Goal: Task Accomplishment & Management: Manage account settings

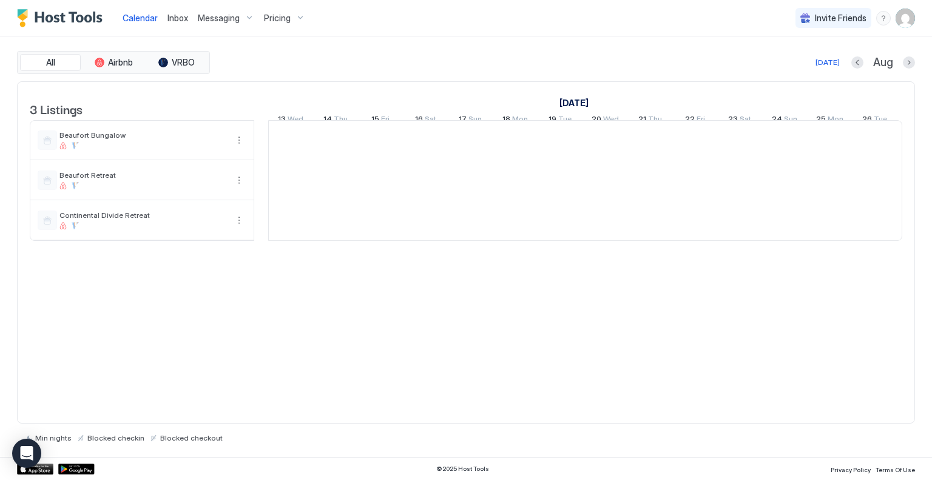
scroll to position [0, 674]
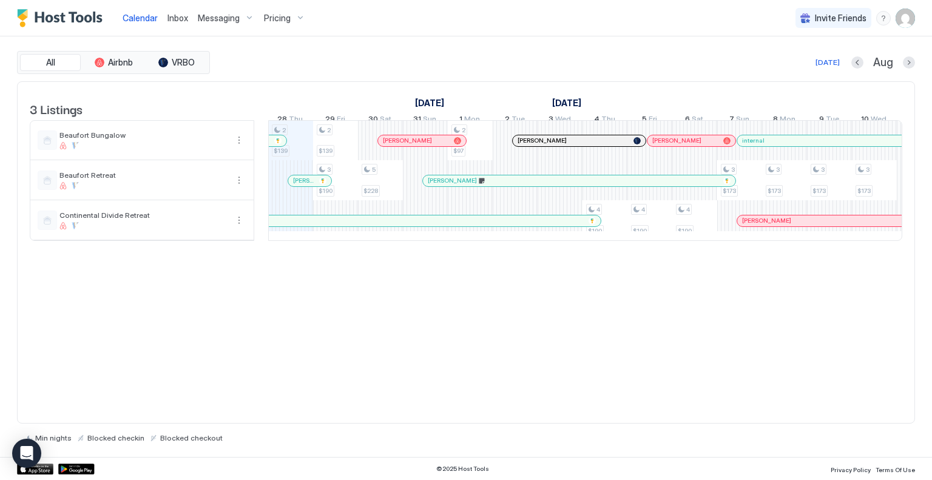
click at [272, 15] on span "Pricing" at bounding box center [277, 18] width 27 height 11
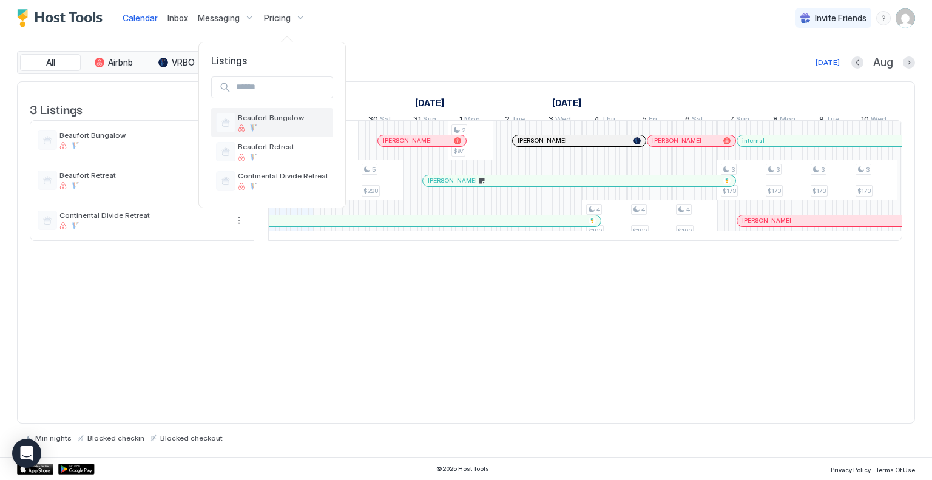
click at [269, 115] on span "Beaufort Bungalow" at bounding box center [283, 117] width 90 height 9
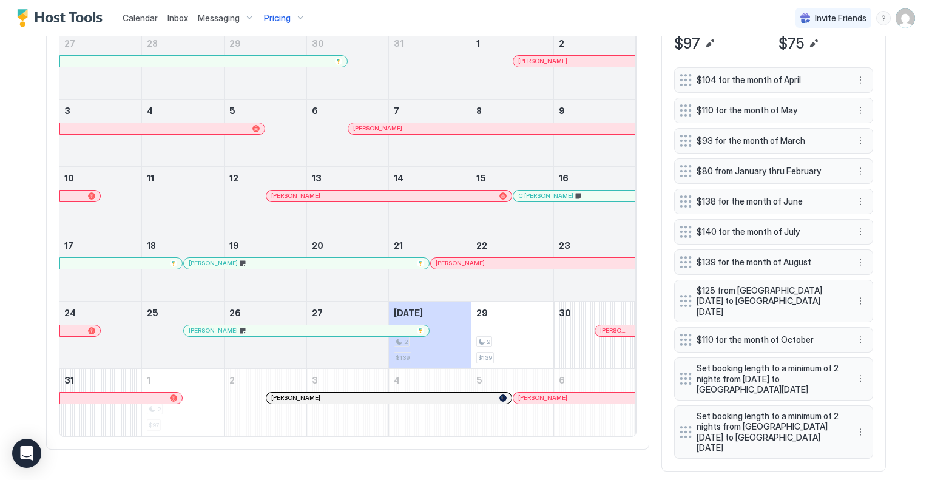
scroll to position [330, 0]
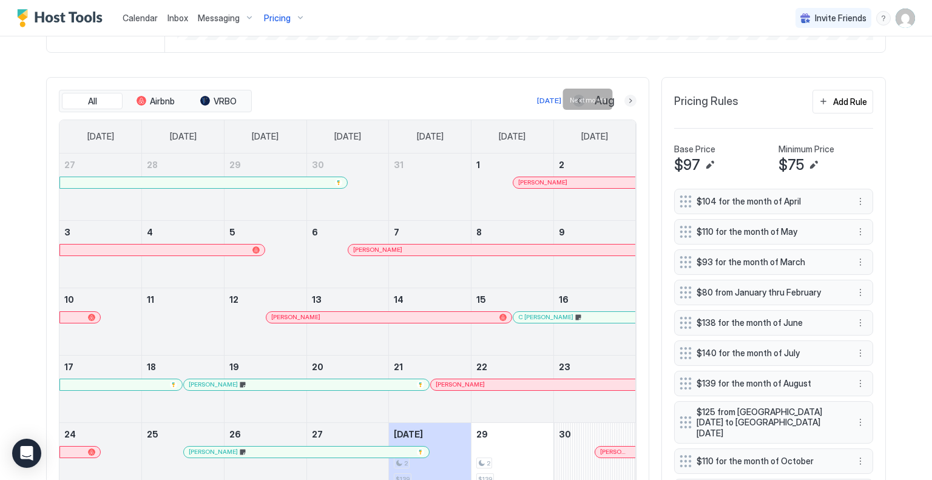
click at [628, 100] on button "Next month" at bounding box center [631, 101] width 12 height 12
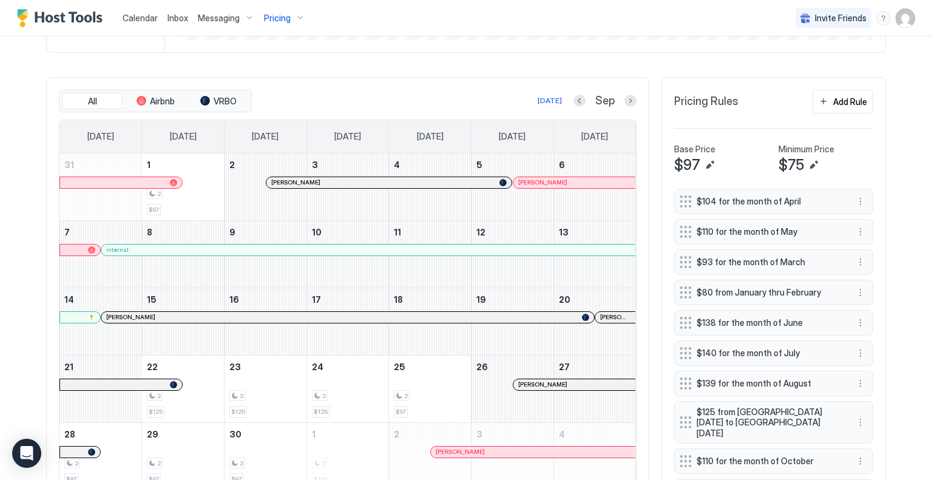
click at [583, 94] on div "Sep" at bounding box center [605, 101] width 63 height 14
click at [577, 97] on button "Previous month" at bounding box center [580, 101] width 12 height 12
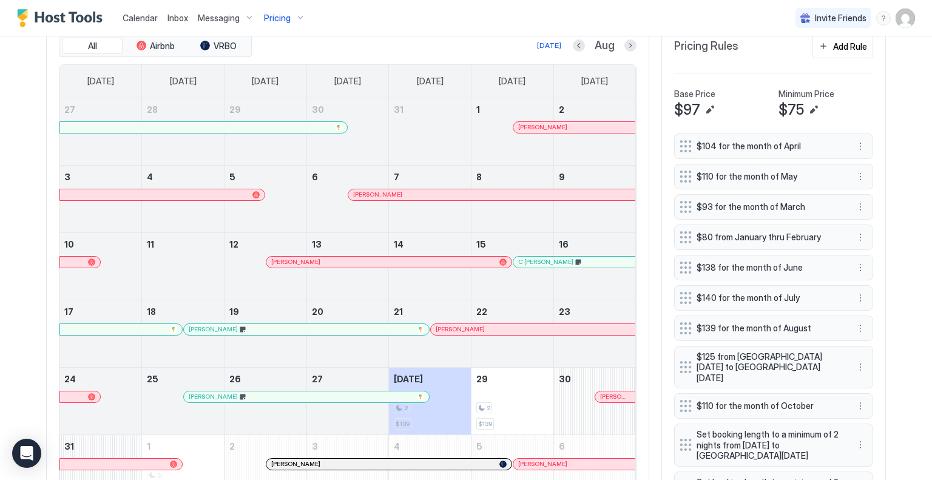
scroll to position [452, 0]
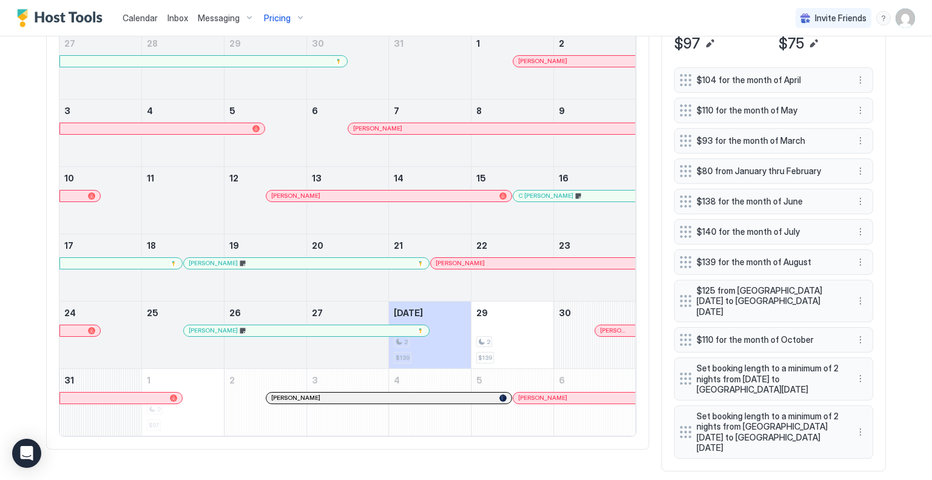
click at [612, 328] on div at bounding box center [617, 331] width 10 height 10
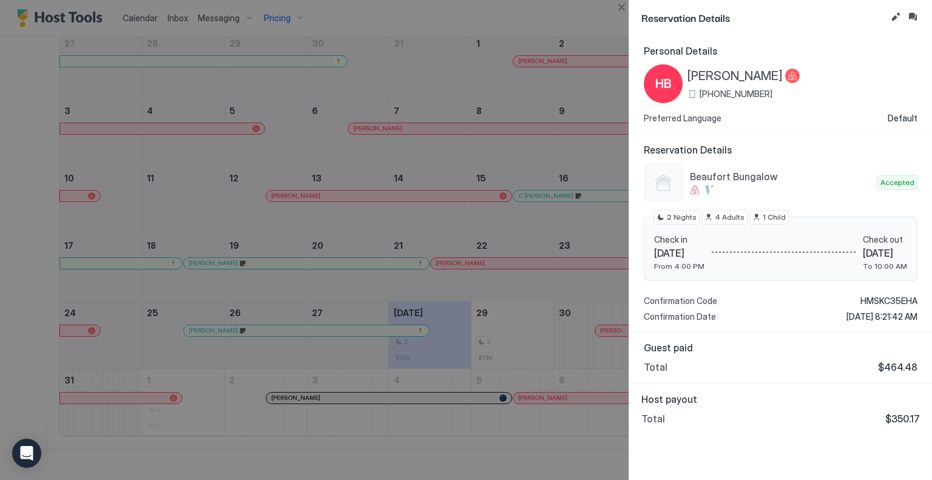
click at [331, 395] on div at bounding box center [466, 240] width 932 height 480
click at [346, 393] on div at bounding box center [466, 240] width 932 height 480
click at [317, 393] on div at bounding box center [466, 240] width 932 height 480
click at [613, 2] on div at bounding box center [466, 240] width 932 height 480
click at [619, 4] on button "Close" at bounding box center [621, 7] width 15 height 15
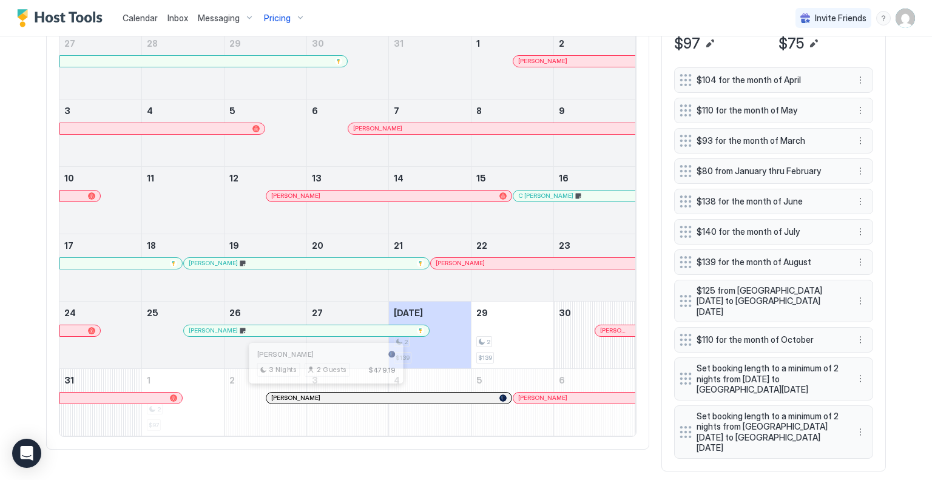
click at [321, 395] on div at bounding box center [326, 398] width 10 height 10
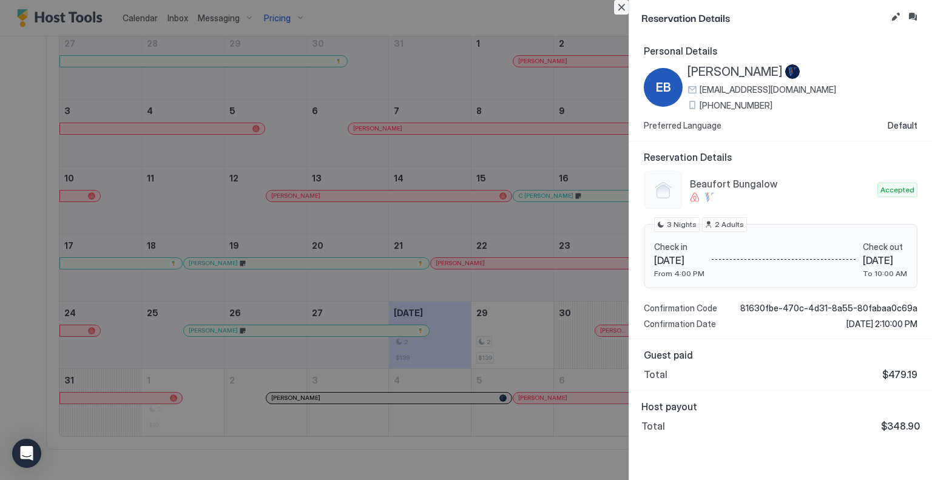
click at [624, 4] on button "Close" at bounding box center [621, 7] width 15 height 15
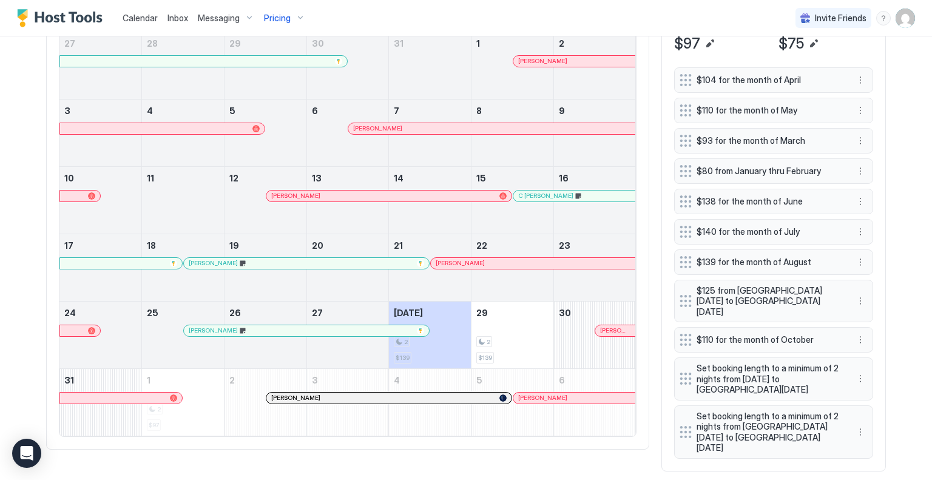
click at [546, 393] on div "[PERSON_NAME]" at bounding box center [574, 398] width 122 height 11
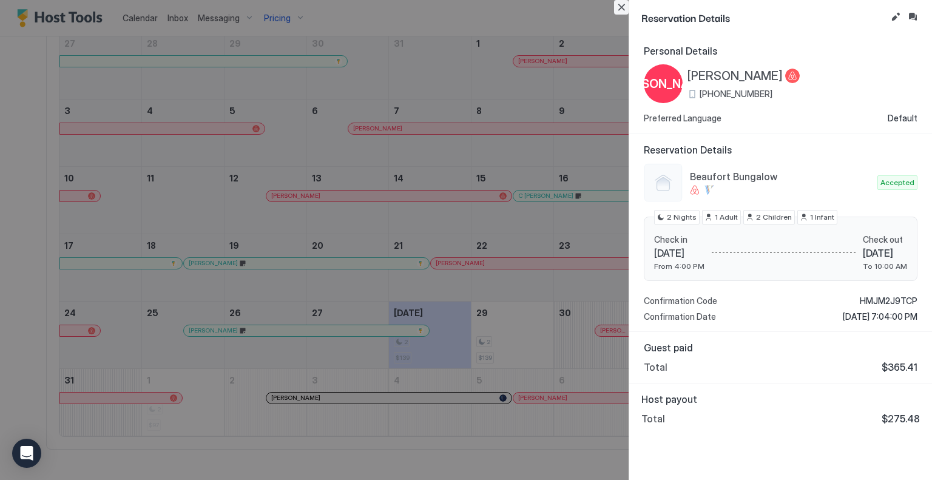
click at [617, 2] on button "Close" at bounding box center [621, 7] width 15 height 15
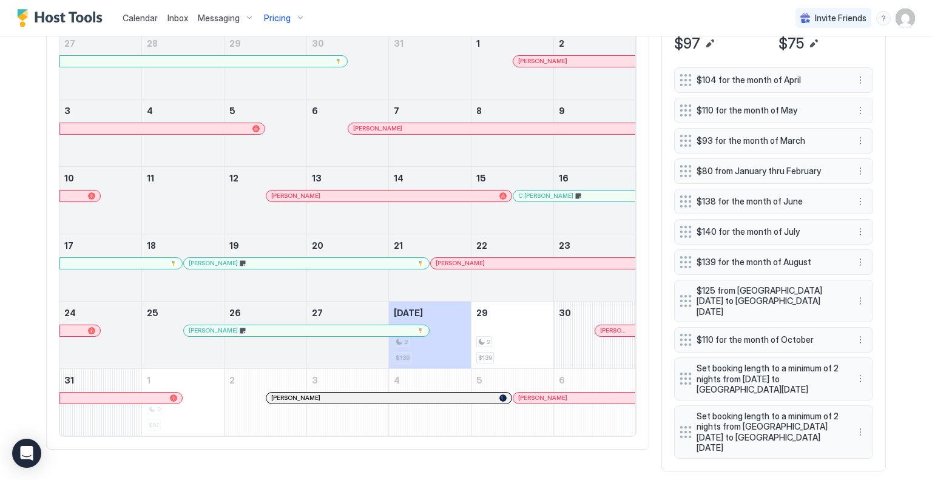
scroll to position [391, 0]
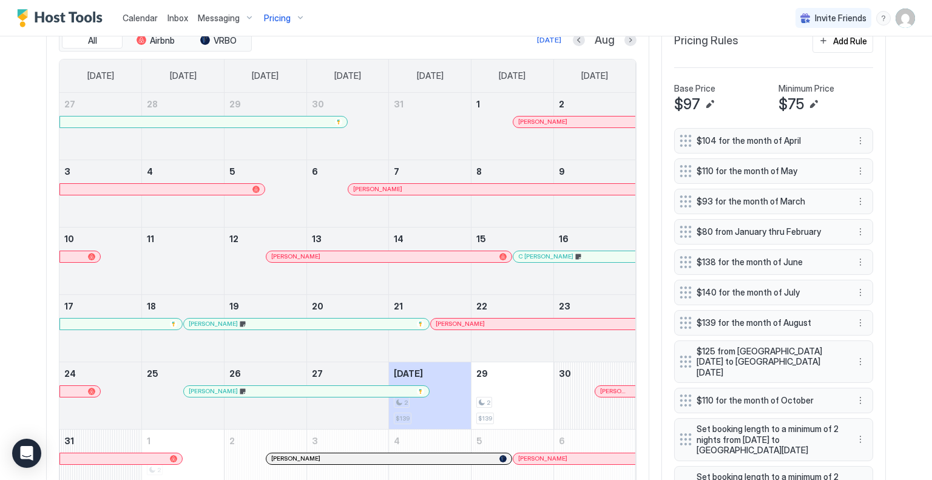
click at [294, 15] on div "Pricing" at bounding box center [284, 18] width 51 height 21
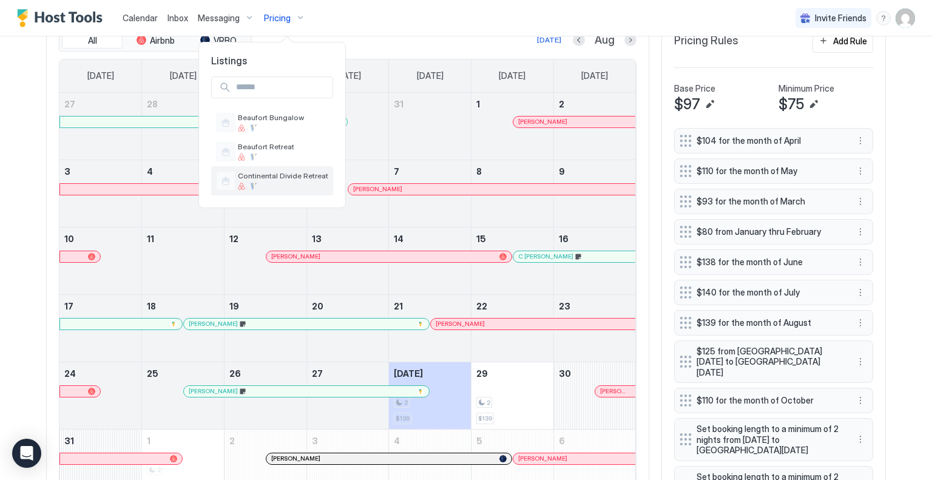
click at [271, 171] on span "Continental Divide Retreat" at bounding box center [283, 175] width 90 height 9
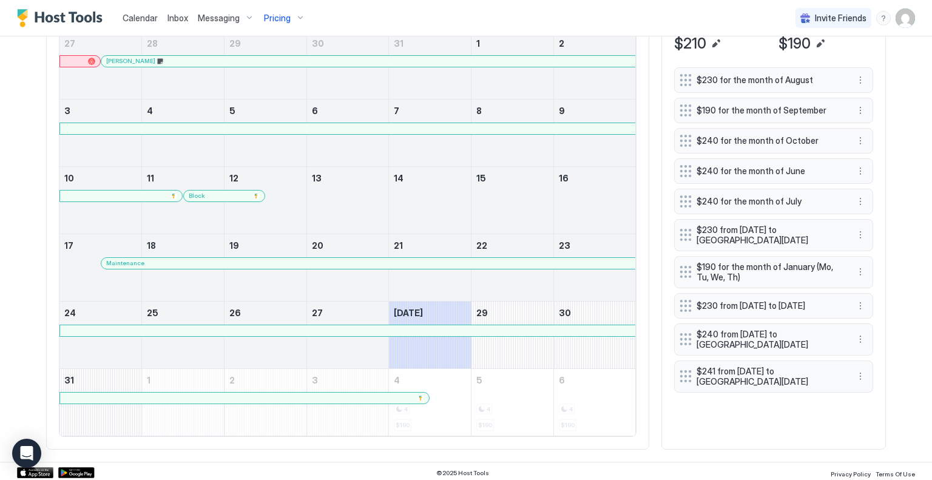
scroll to position [330, 0]
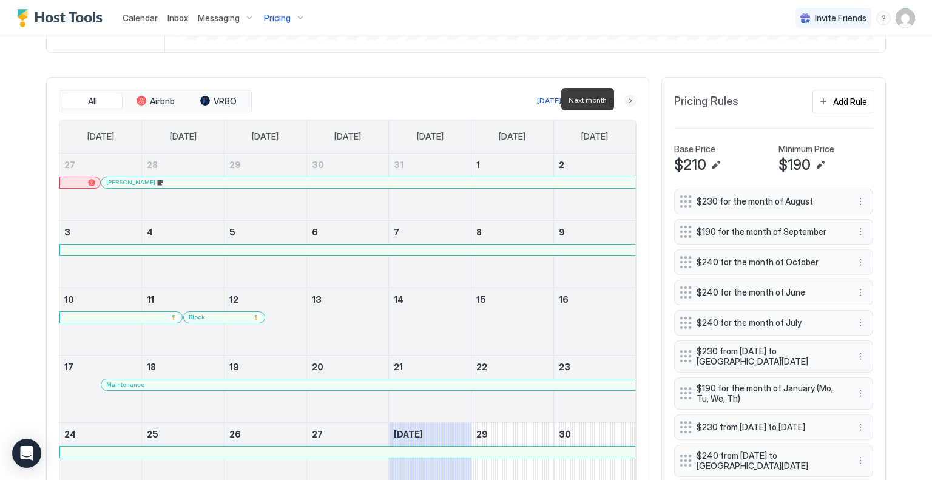
click at [630, 95] on button "Next month" at bounding box center [631, 101] width 12 height 12
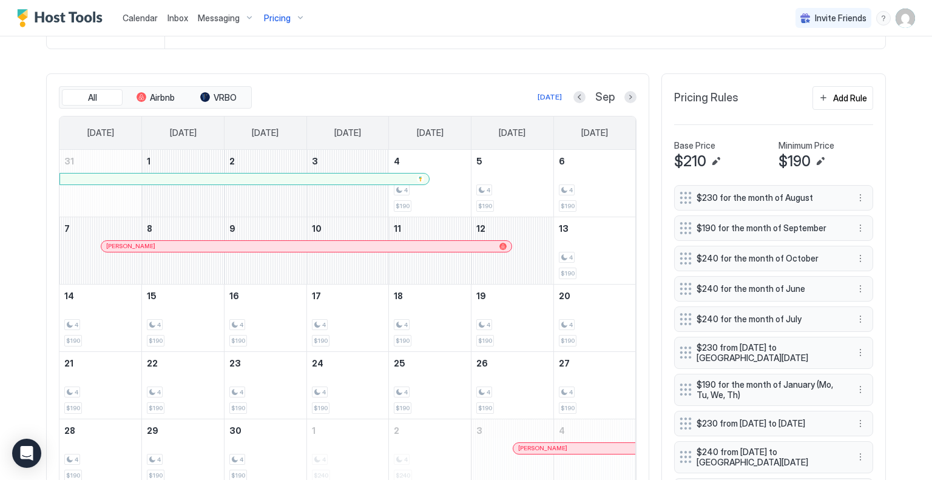
scroll to position [353, 0]
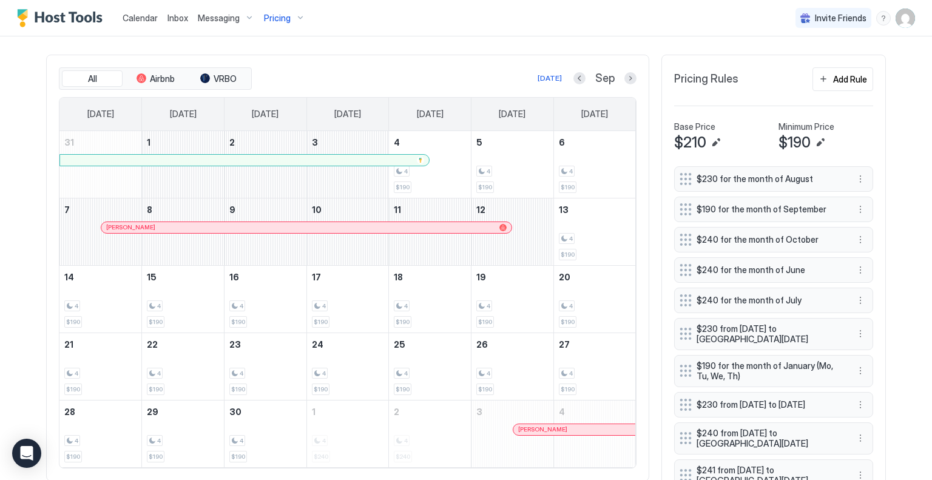
click at [504, 294] on div "4 $190" at bounding box center [512, 299] width 72 height 57
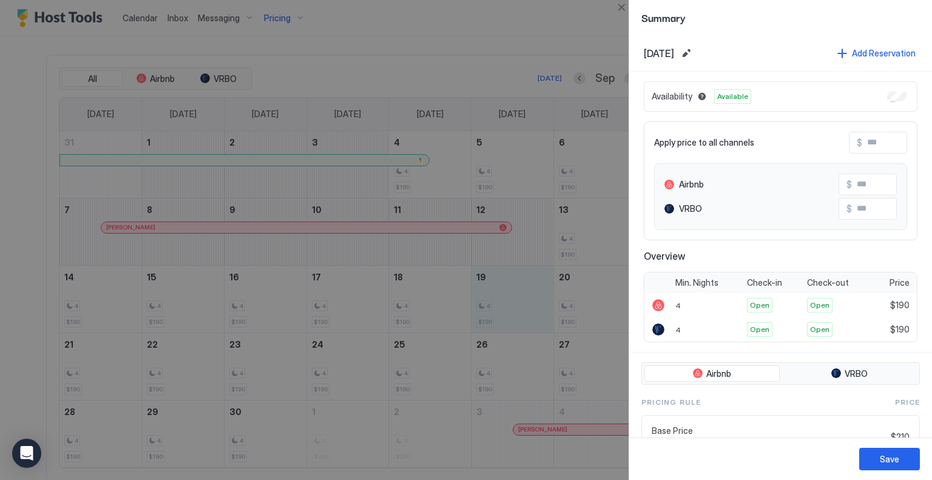
click at [10, 87] on div at bounding box center [466, 240] width 932 height 480
click at [748, 1] on div "Summary" at bounding box center [780, 17] width 303 height 35
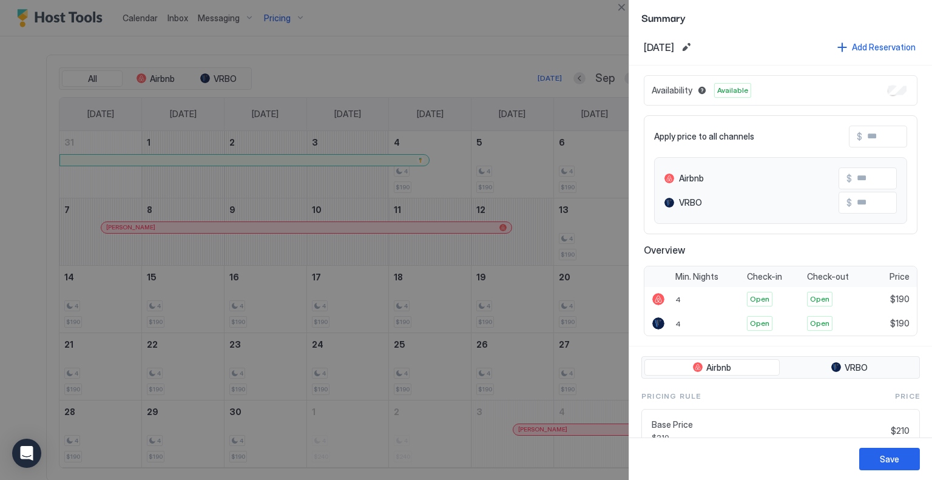
scroll to position [0, 0]
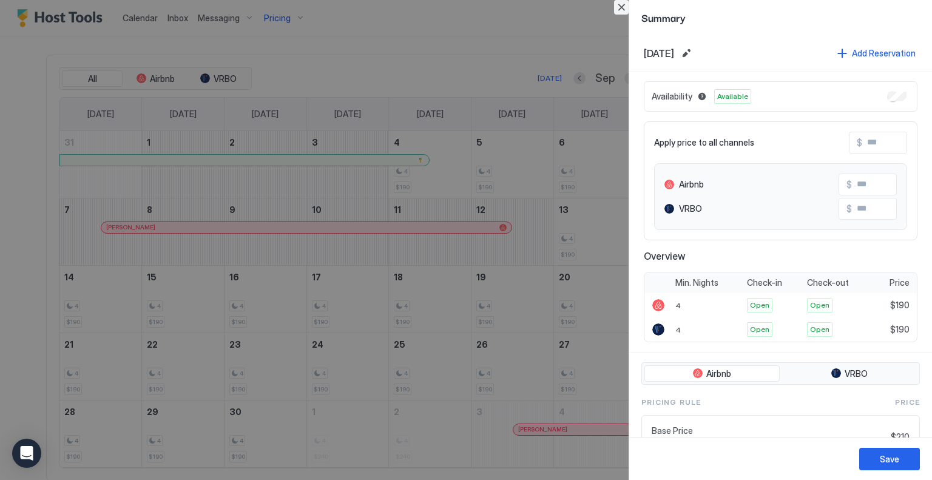
click at [622, 4] on button "Close" at bounding box center [621, 7] width 15 height 15
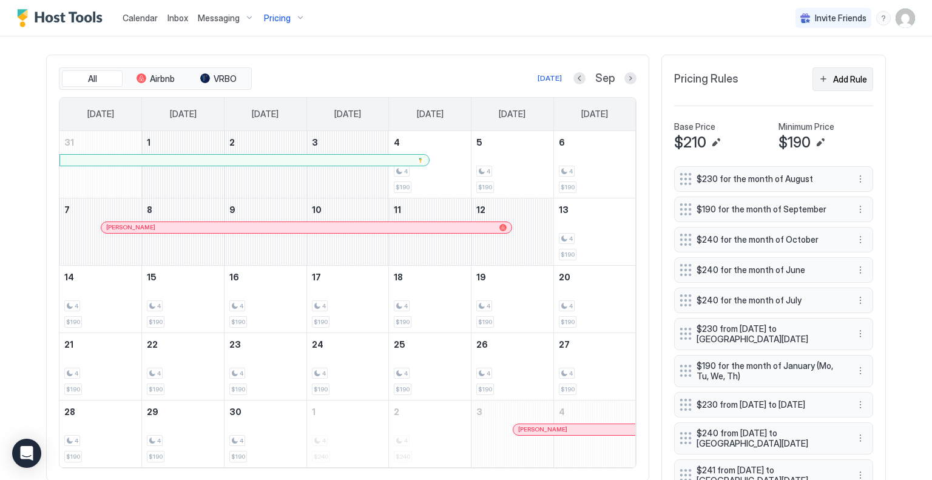
click at [843, 75] on div "Add Rule" at bounding box center [850, 79] width 34 height 13
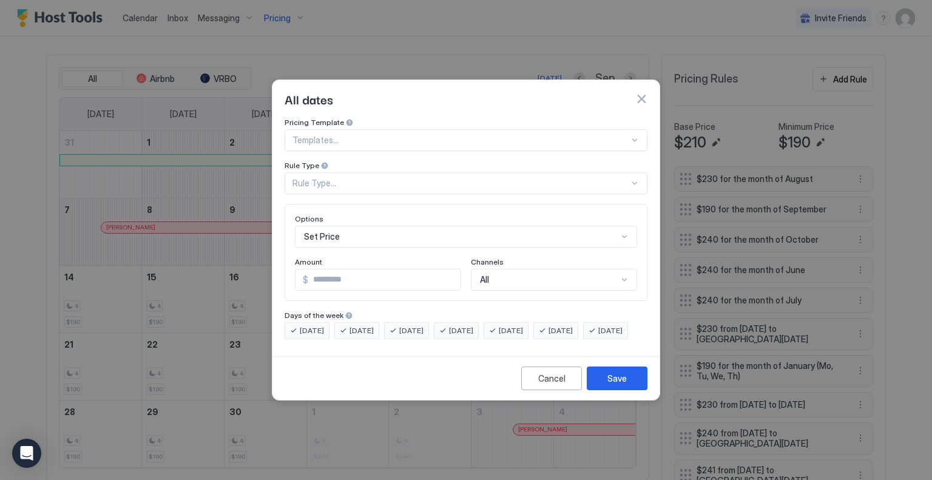
click at [634, 178] on div at bounding box center [635, 183] width 10 height 10
click at [548, 385] on div "Cancel" at bounding box center [551, 378] width 27 height 13
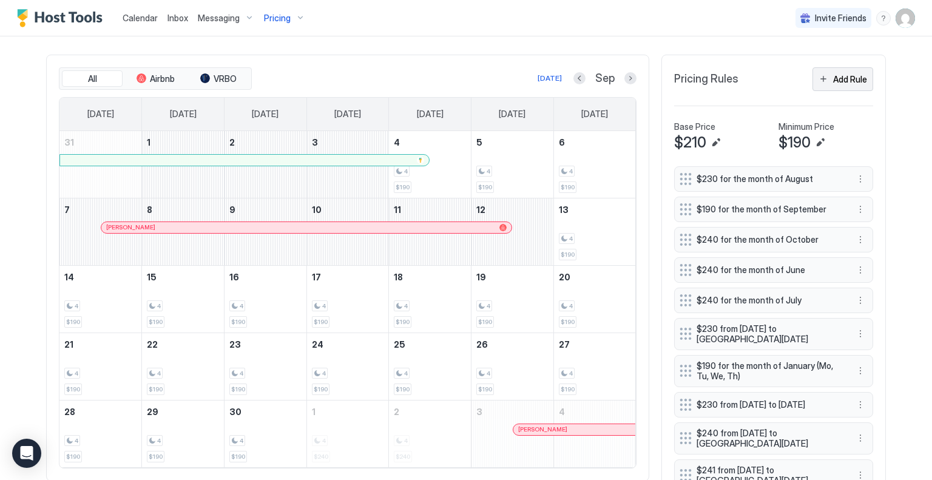
click at [842, 75] on div "Add Rule" at bounding box center [850, 79] width 34 height 13
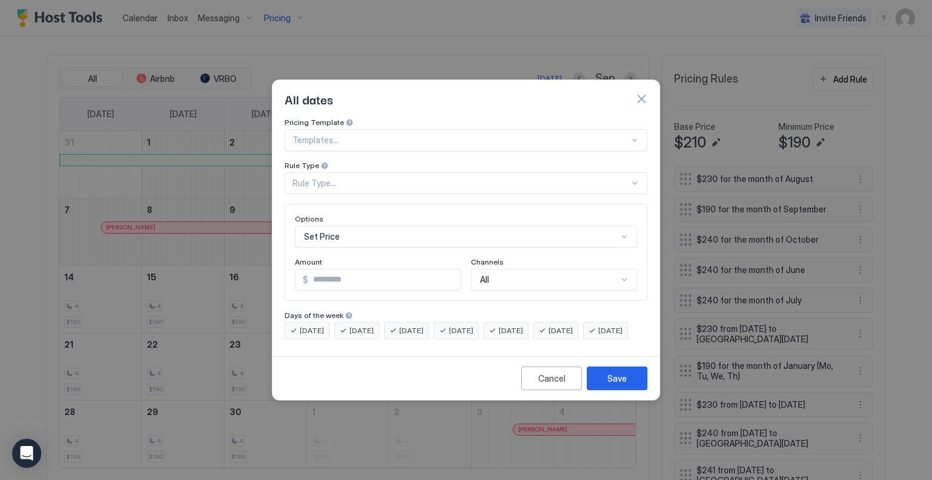
click at [623, 226] on div "Set Price" at bounding box center [466, 237] width 342 height 22
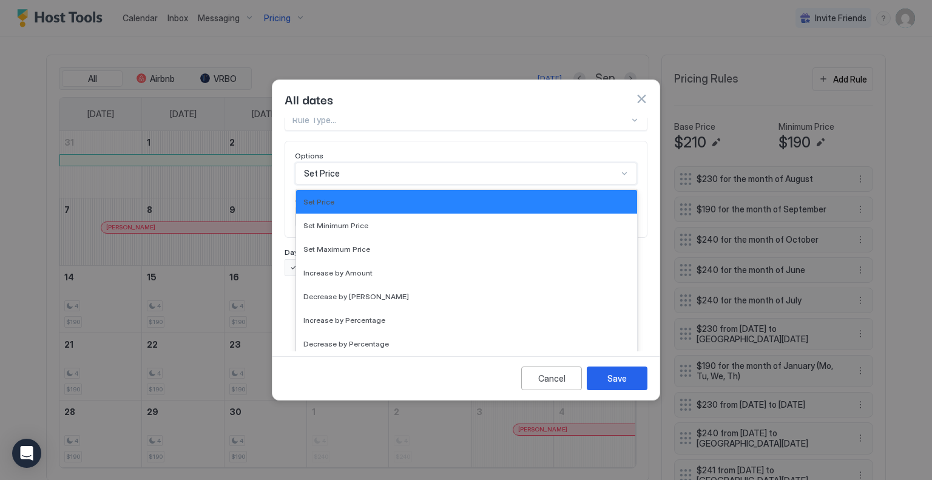
drag, startPoint x: 493, startPoint y: 99, endPoint x: 507, endPoint y: 97, distance: 13.6
click at [498, 98] on div "All dates" at bounding box center [466, 99] width 387 height 38
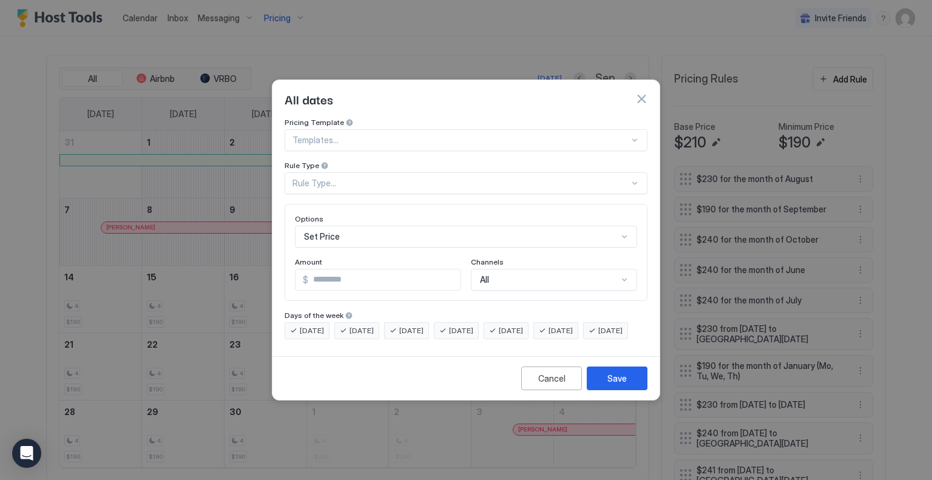
click at [639, 93] on button "button" at bounding box center [641, 99] width 12 height 12
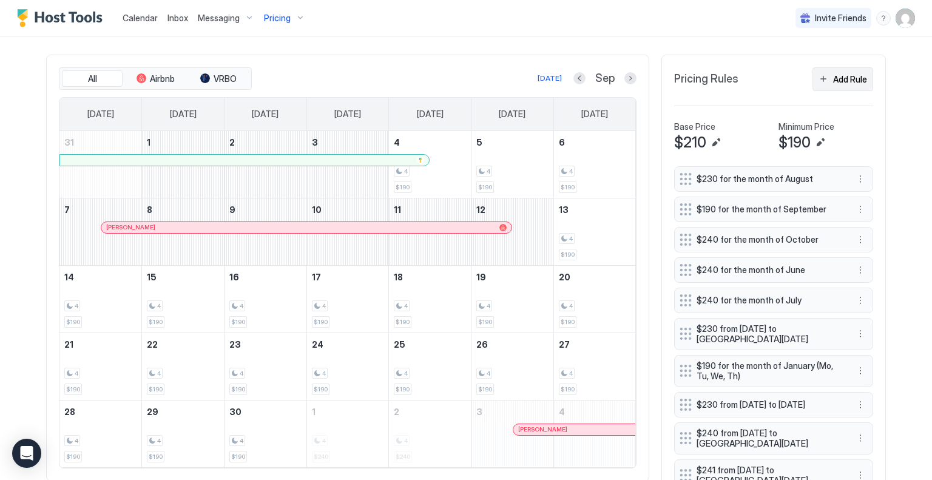
click at [836, 77] on div "Add Rule" at bounding box center [850, 79] width 34 height 13
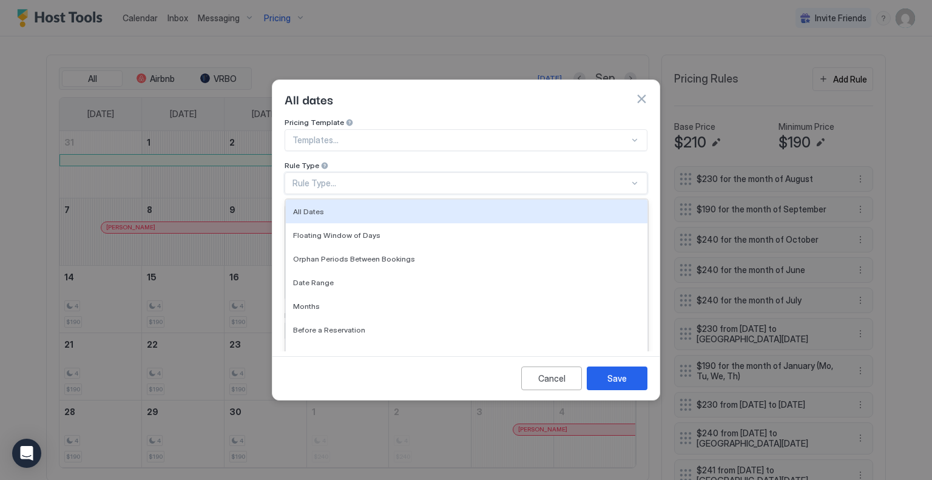
click at [540, 178] on div "Rule Type..." at bounding box center [461, 183] width 337 height 11
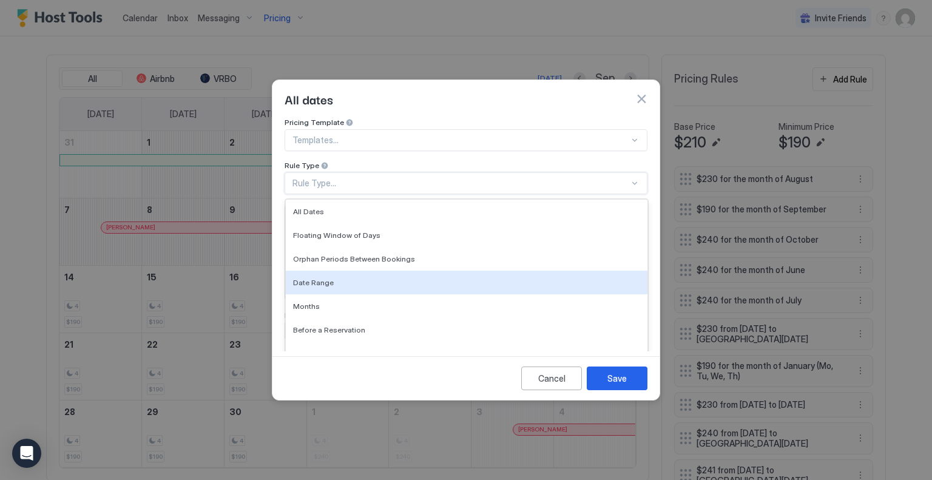
click at [313, 278] on span "Date Range" at bounding box center [313, 282] width 41 height 9
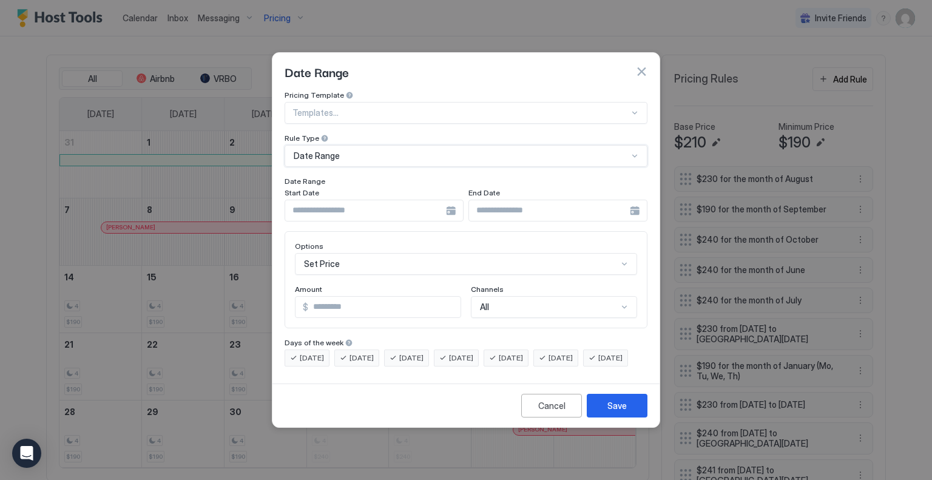
click at [447, 200] on div at bounding box center [374, 211] width 179 height 22
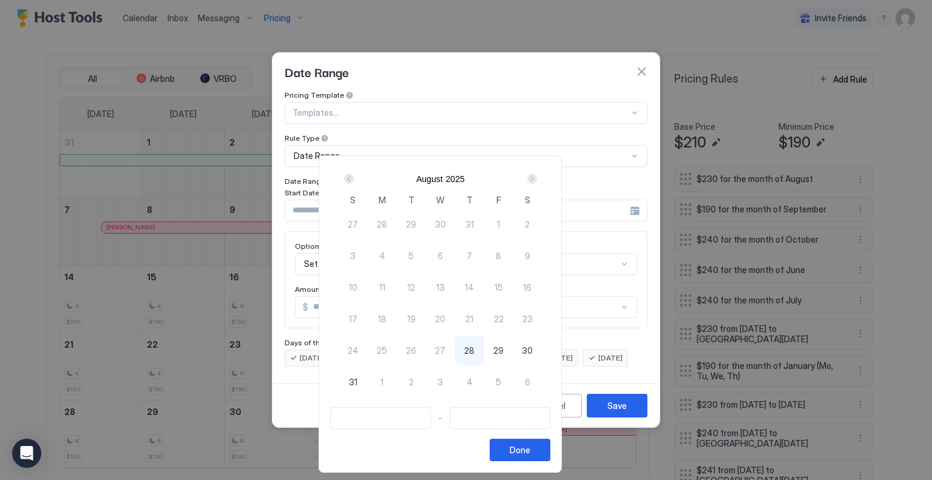
click at [537, 176] on div "Next" at bounding box center [532, 179] width 10 height 10
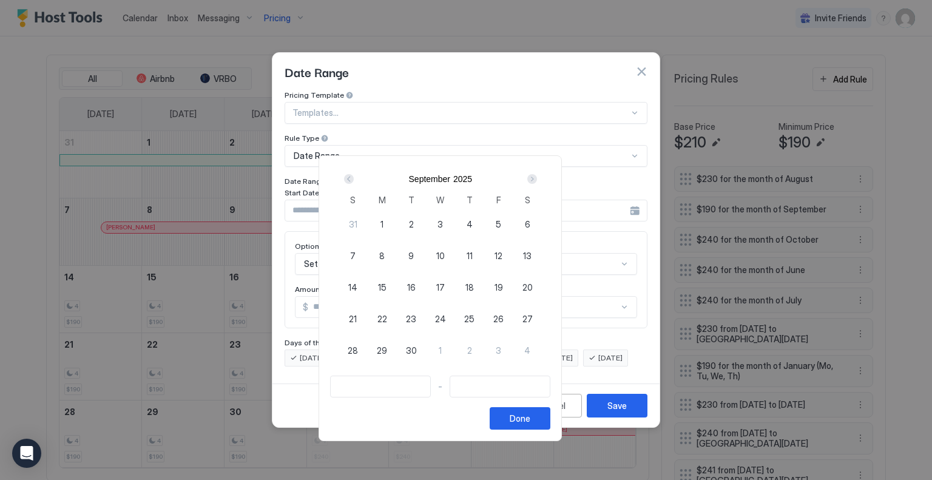
click at [503, 281] on span "19" at bounding box center [499, 287] width 8 height 13
type input "**********"
click at [357, 316] on span "21" at bounding box center [353, 319] width 8 height 13
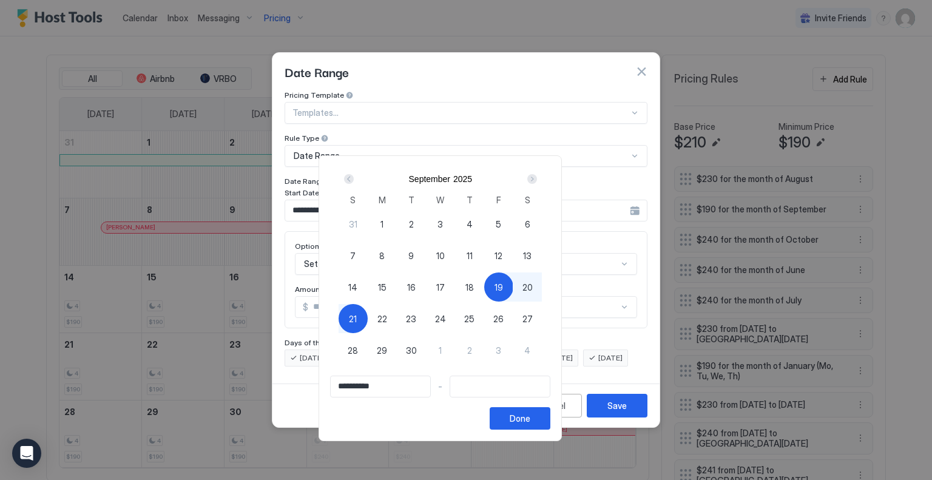
type input "**********"
click at [617, 412] on div at bounding box center [466, 240] width 932 height 480
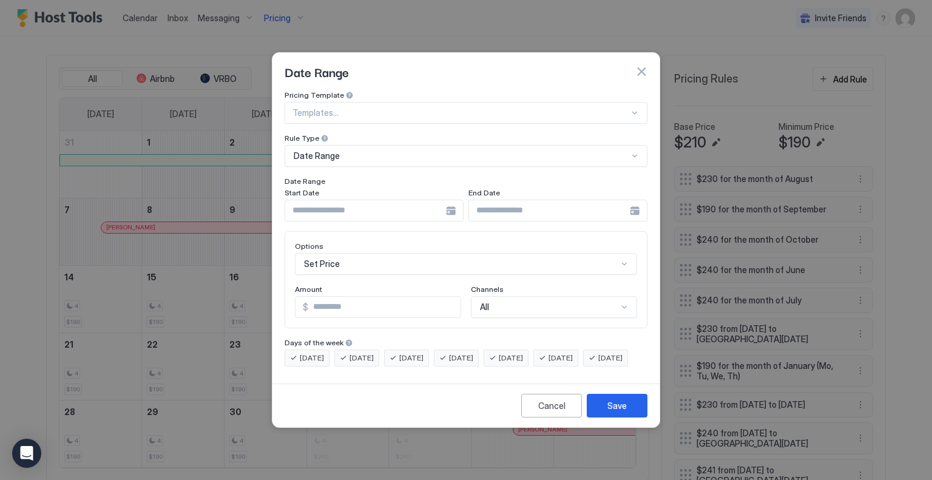
click at [454, 200] on div at bounding box center [374, 211] width 179 height 22
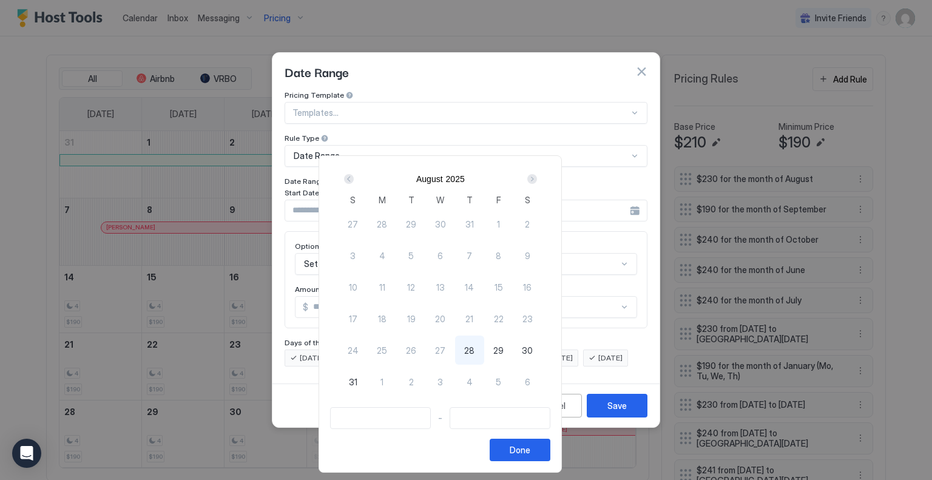
click at [537, 180] on div "Next" at bounding box center [532, 179] width 10 height 10
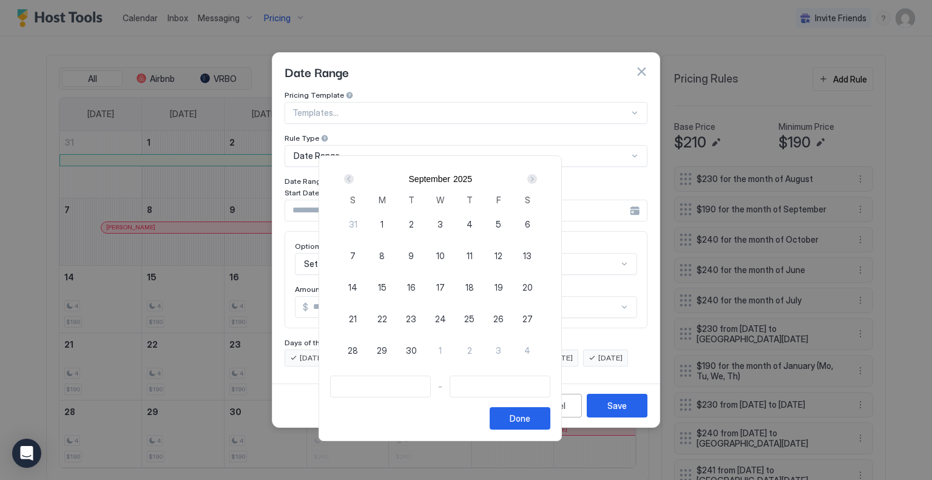
click at [503, 284] on span "19" at bounding box center [499, 287] width 8 height 13
type input "**********"
click at [368, 317] on div "21" at bounding box center [353, 318] width 29 height 29
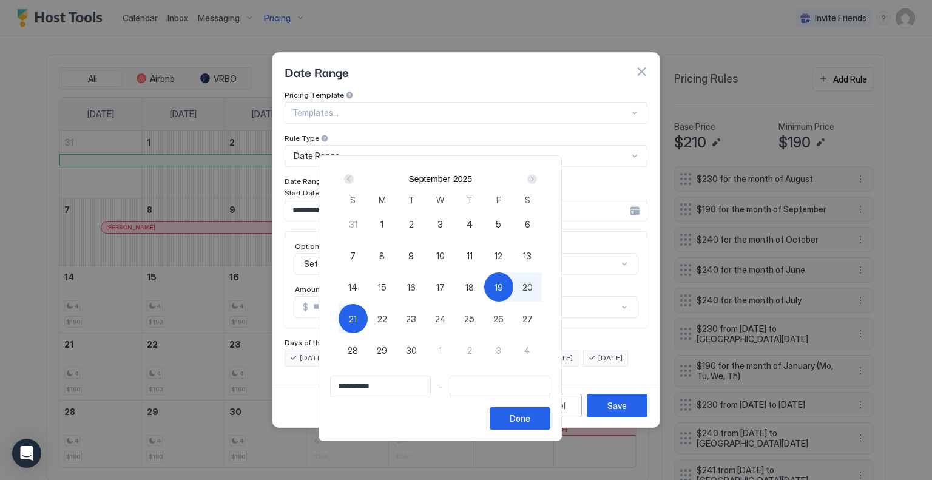
type input "**********"
click at [530, 414] on div "Done" at bounding box center [520, 418] width 21 height 13
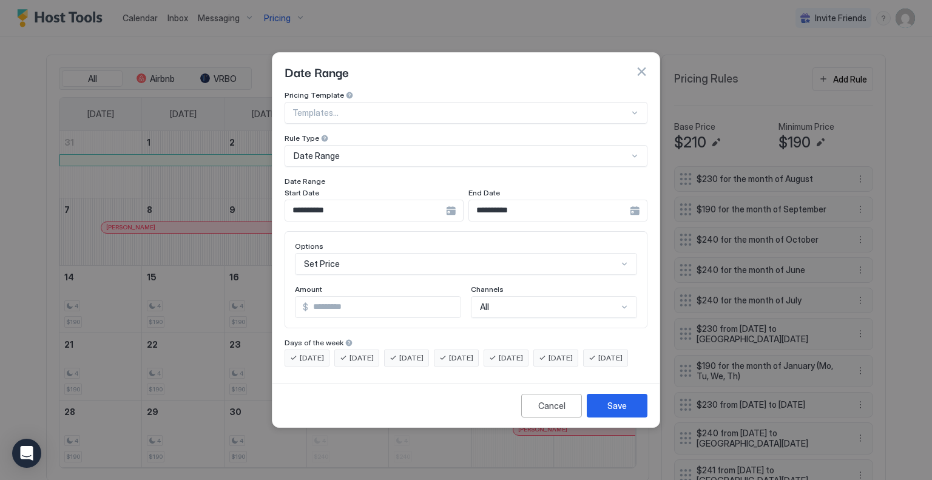
click at [362, 253] on div "Set Price" at bounding box center [466, 264] width 342 height 22
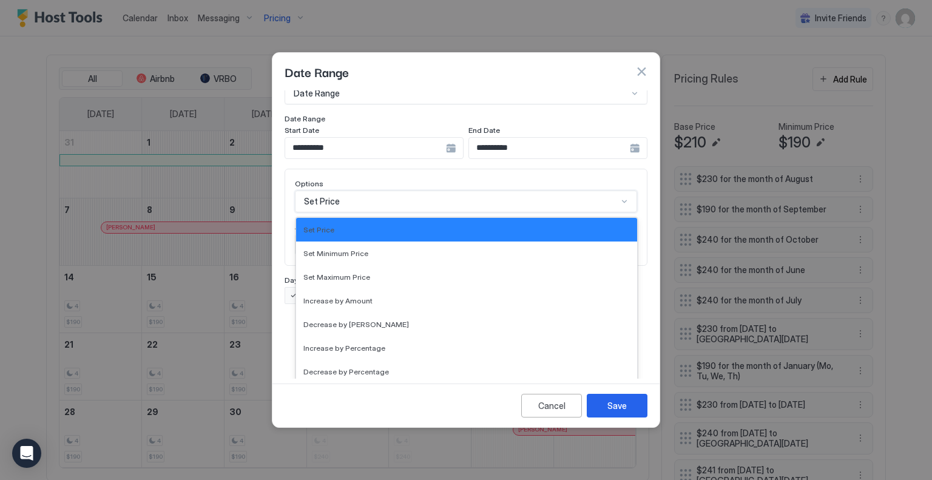
click at [393, 225] on div "Set Price" at bounding box center [466, 229] width 327 height 9
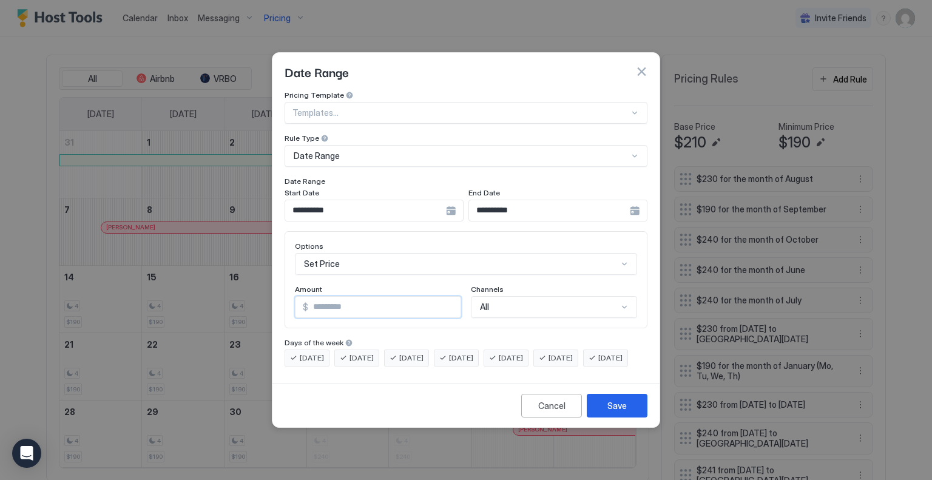
drag, startPoint x: 331, startPoint y: 299, endPoint x: 299, endPoint y: 297, distance: 32.8
click at [299, 297] on div "$ *" at bounding box center [378, 307] width 166 height 22
type input "***"
click at [624, 410] on div "Save" at bounding box center [617, 405] width 19 height 13
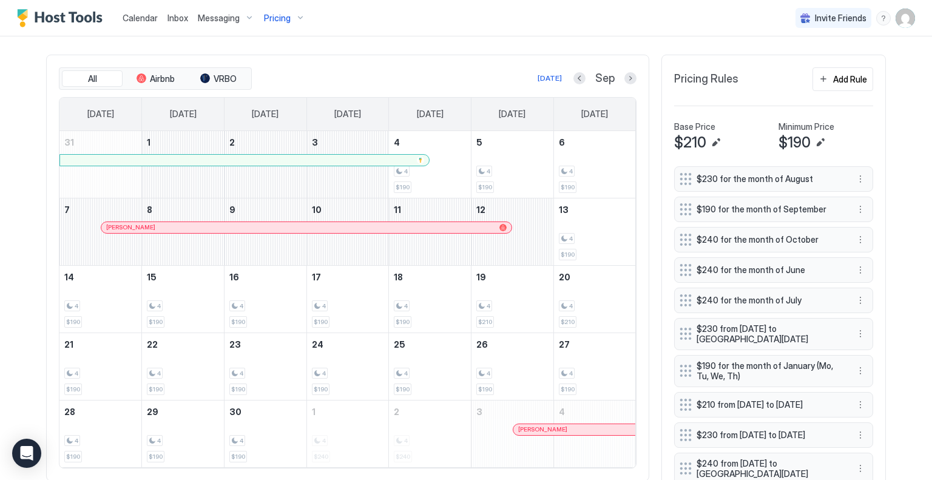
click at [514, 282] on div "4 $210" at bounding box center [512, 299] width 72 height 57
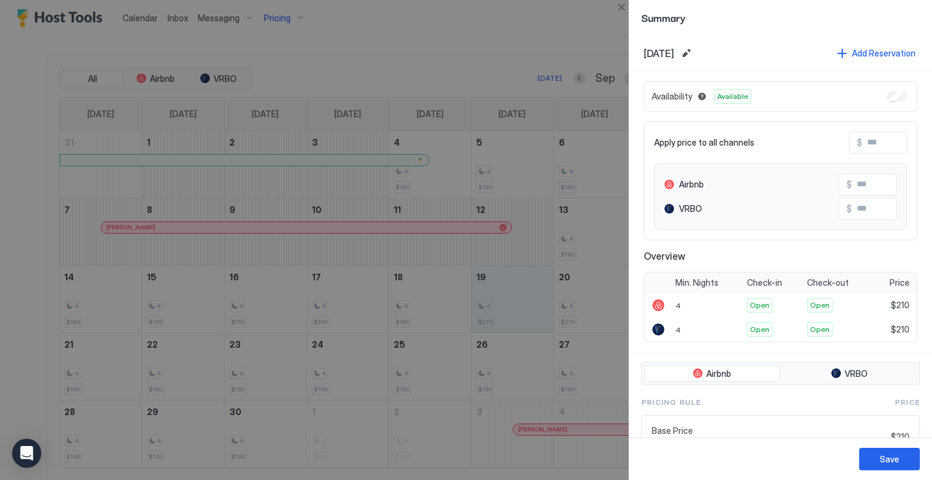
click at [593, 218] on div at bounding box center [466, 240] width 932 height 480
click at [622, 5] on button "Close" at bounding box center [621, 7] width 15 height 15
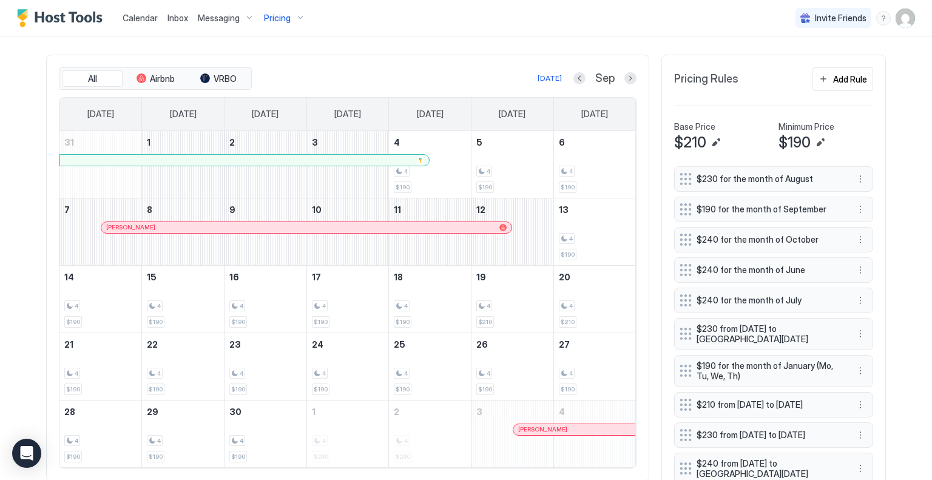
click at [517, 297] on div "4 $210" at bounding box center [512, 299] width 72 height 57
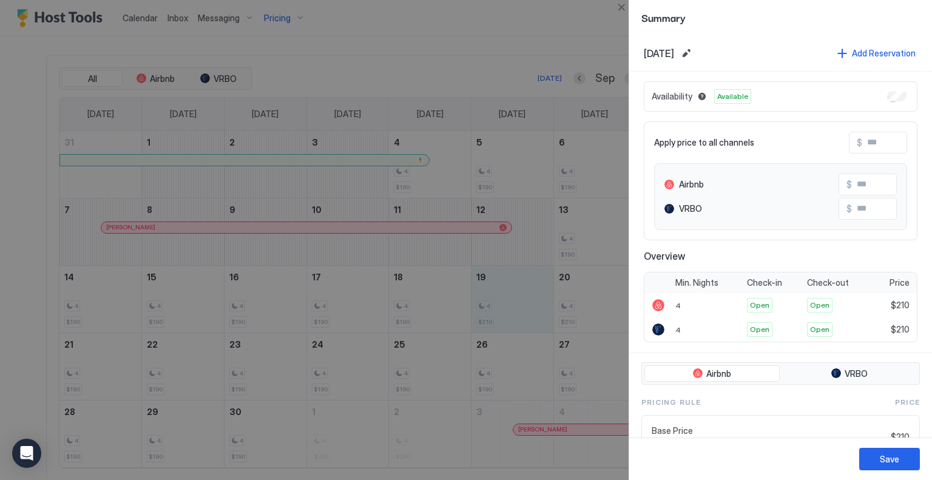
click at [595, 12] on div at bounding box center [466, 240] width 932 height 480
click at [617, 1] on button "Close" at bounding box center [621, 7] width 15 height 15
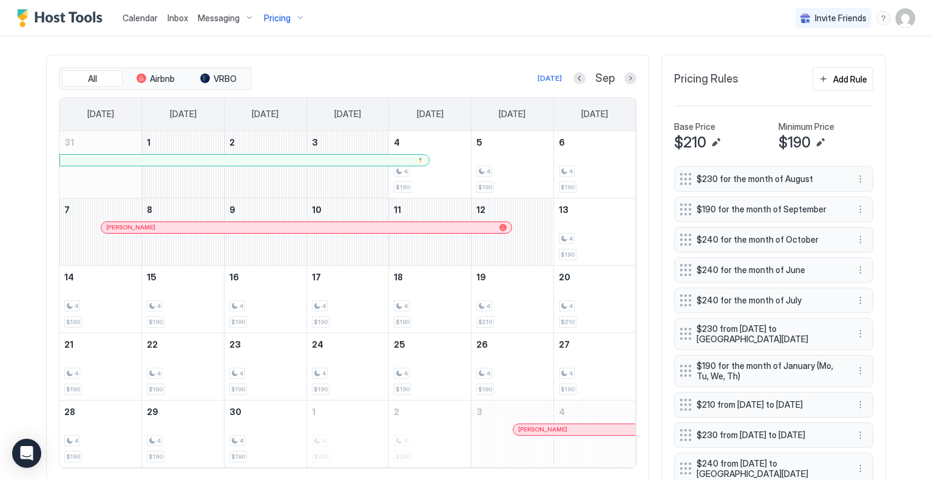
click at [445, 302] on div "4" at bounding box center [430, 306] width 72 height 12
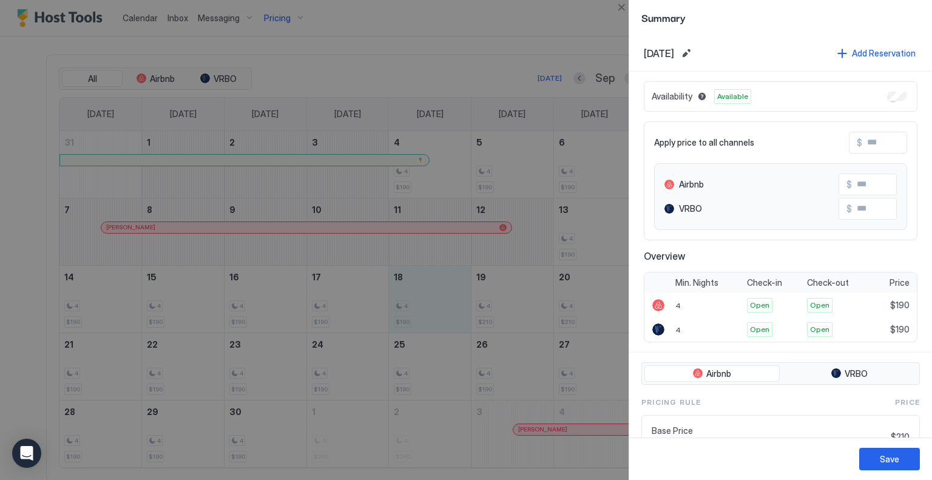
click at [603, 36] on div at bounding box center [466, 240] width 932 height 480
click at [619, 7] on button "Close" at bounding box center [621, 7] width 15 height 15
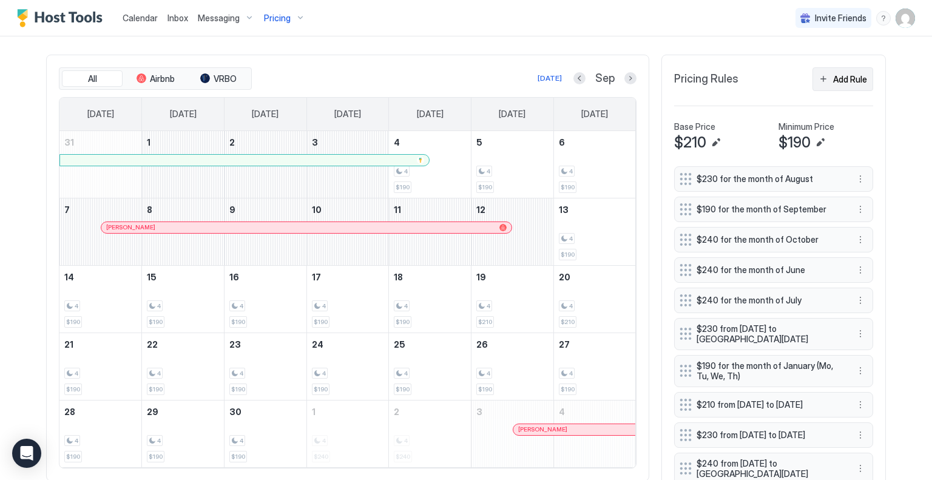
click at [846, 73] on div "Add Rule" at bounding box center [850, 79] width 34 height 13
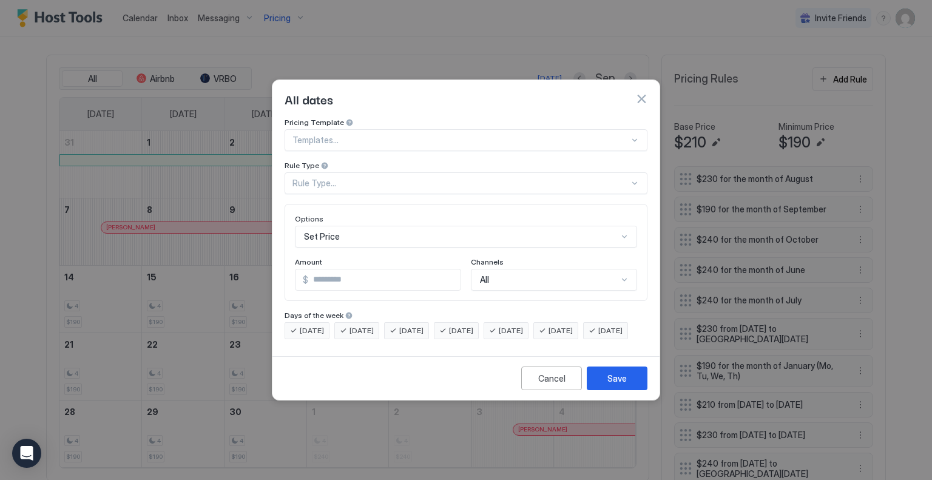
click at [405, 178] on div "Rule Type..." at bounding box center [461, 183] width 337 height 11
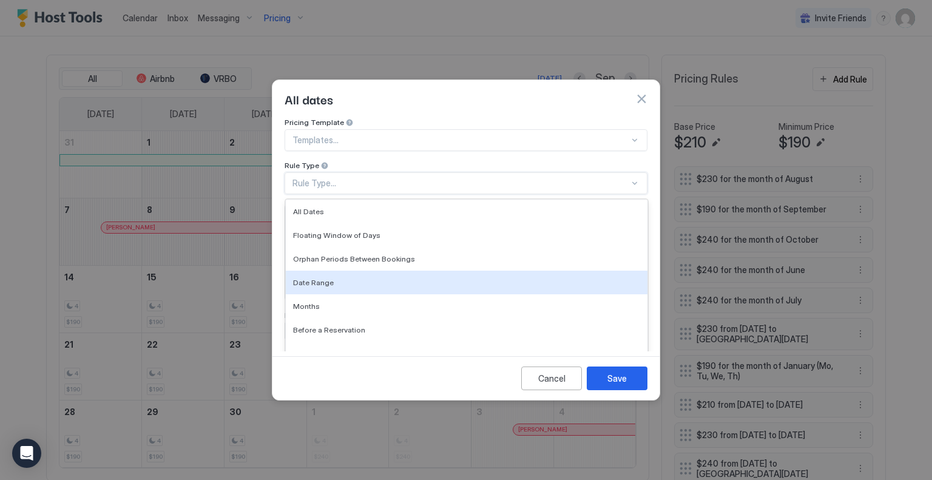
click at [323, 278] on span "Date Range" at bounding box center [313, 282] width 41 height 9
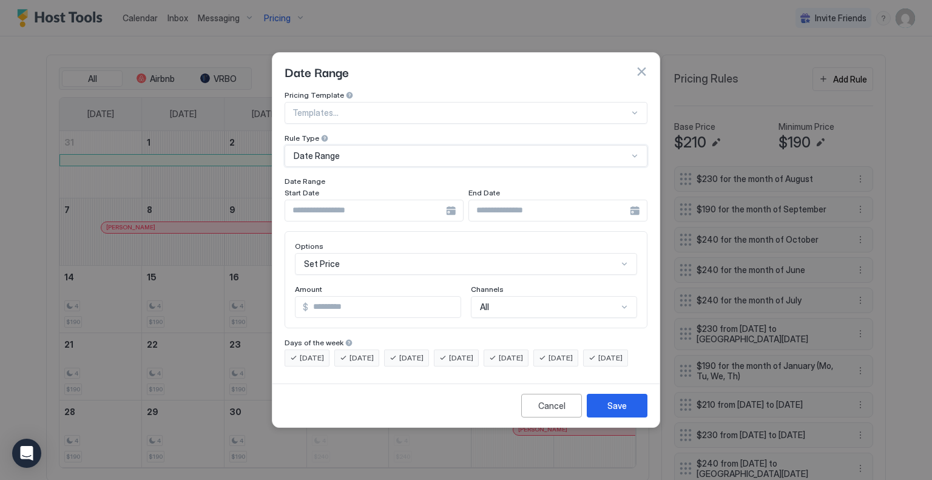
scroll to position [63, 0]
click at [419, 253] on div "Set Price" at bounding box center [466, 264] width 342 height 22
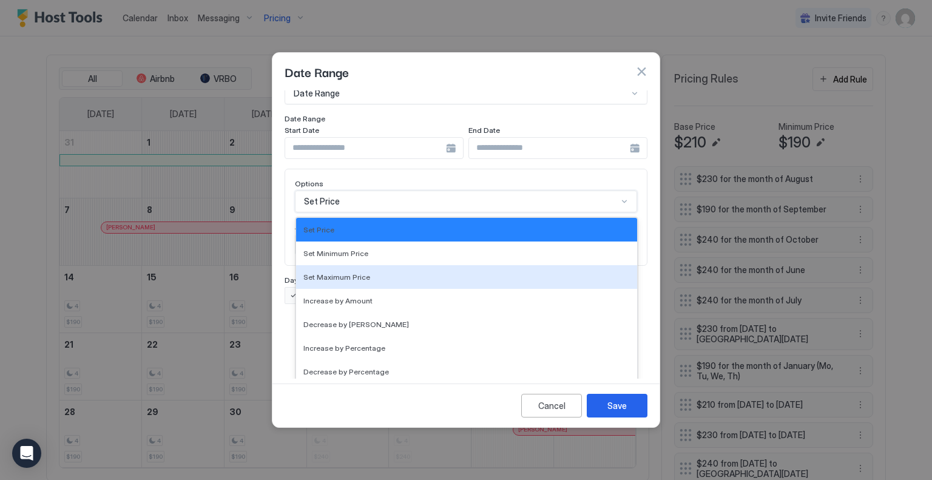
click at [644, 66] on button "button" at bounding box center [641, 72] width 12 height 12
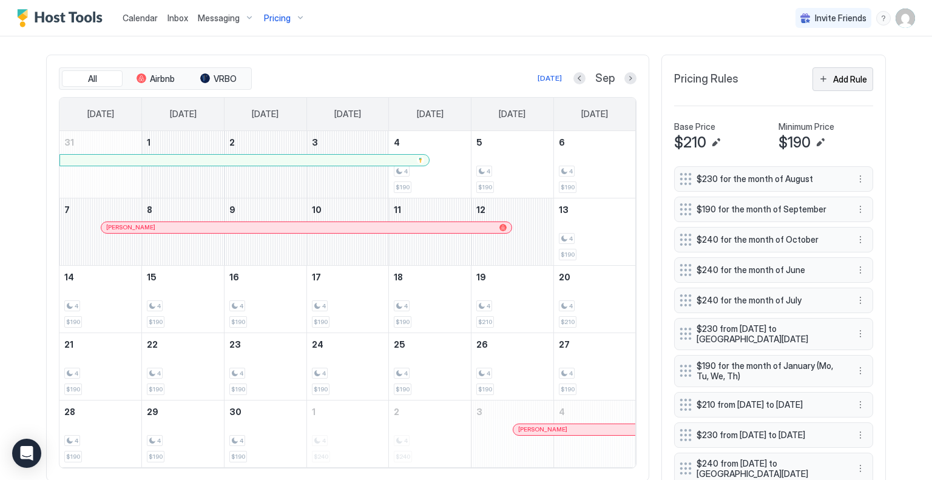
click at [840, 76] on div "Add Rule" at bounding box center [850, 79] width 34 height 13
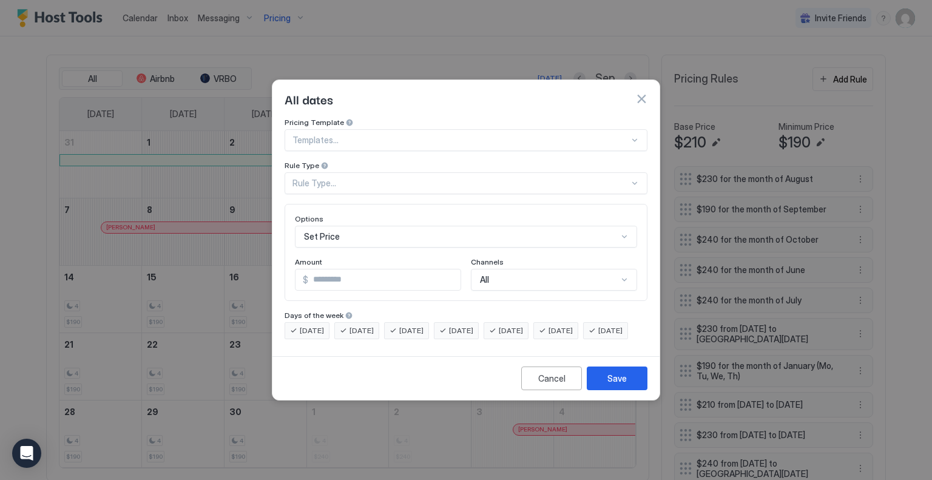
click at [540, 178] on div "Rule Type..." at bounding box center [461, 183] width 337 height 11
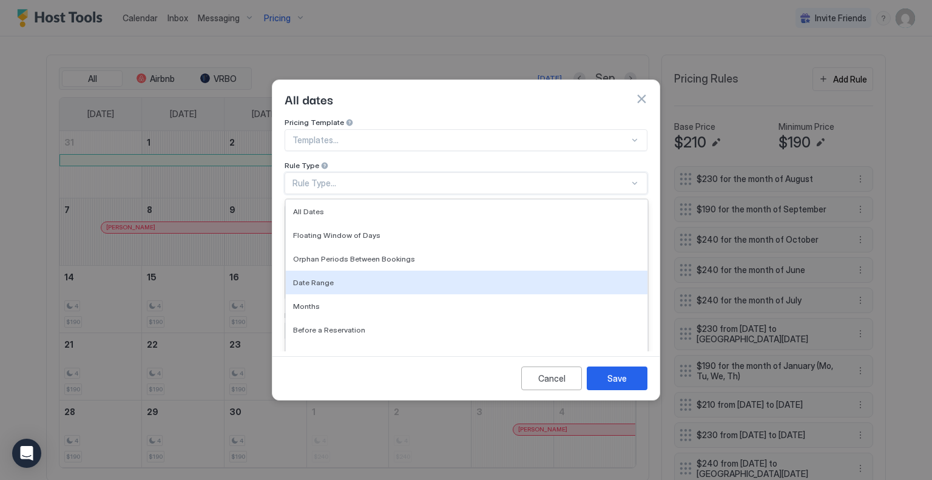
click at [308, 278] on span "Date Range" at bounding box center [313, 282] width 41 height 9
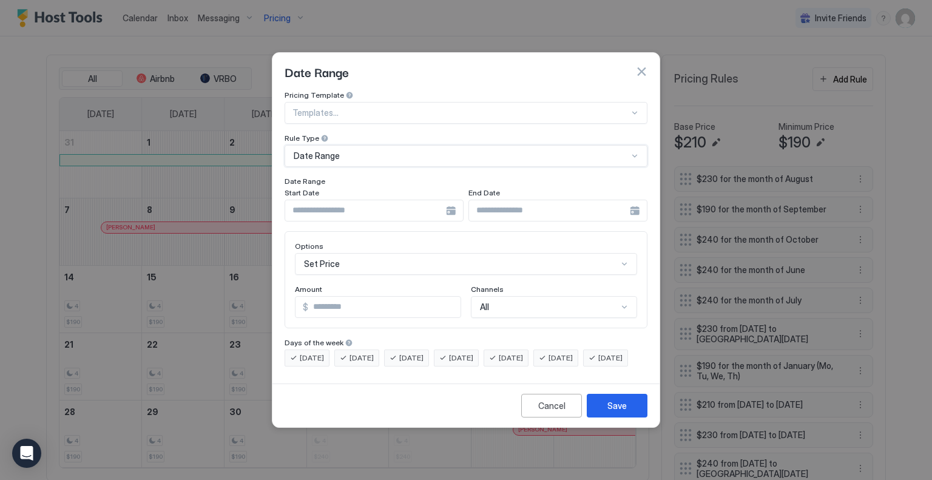
click at [447, 200] on div at bounding box center [374, 211] width 179 height 22
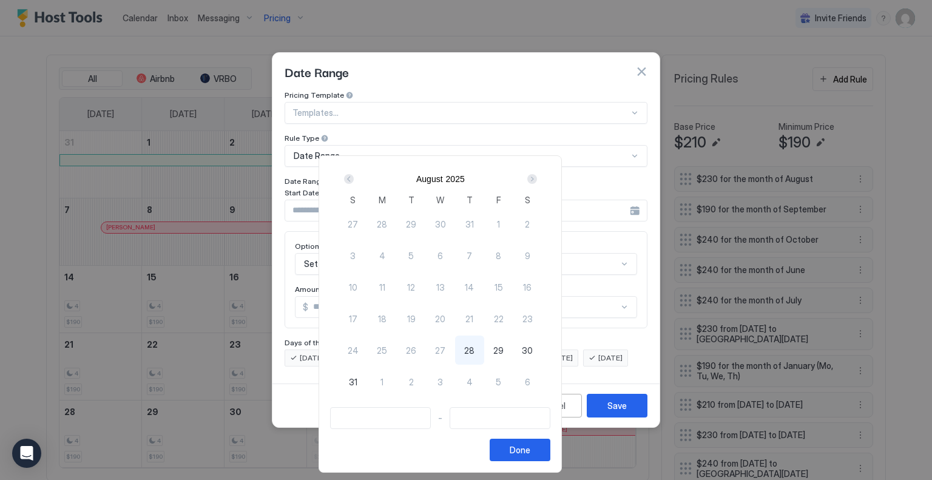
drag, startPoint x: 557, startPoint y: 177, endPoint x: 549, endPoint y: 181, distance: 9.3
click at [537, 178] on div "Next" at bounding box center [532, 179] width 10 height 10
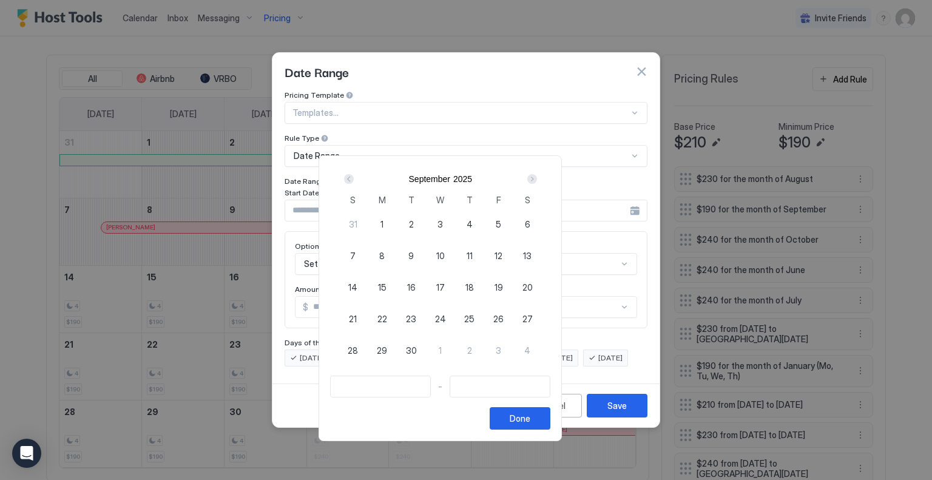
click at [503, 285] on span "19" at bounding box center [499, 287] width 8 height 13
type input "**********"
click at [357, 314] on span "21" at bounding box center [353, 319] width 8 height 13
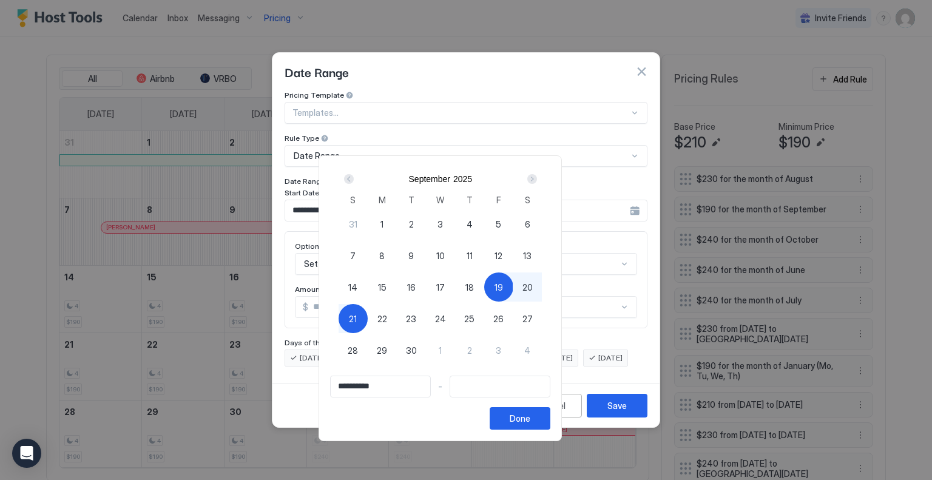
type input "**********"
click at [530, 413] on div "Done" at bounding box center [520, 418] width 21 height 13
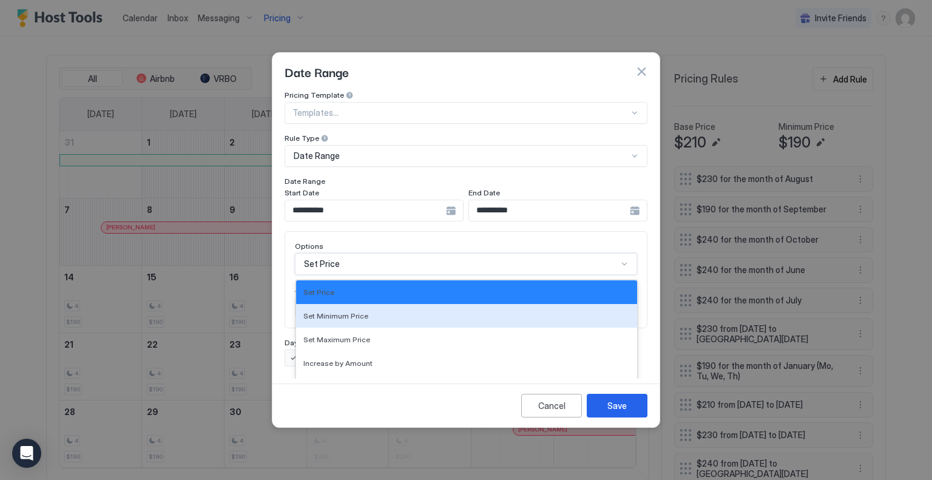
scroll to position [63, 0]
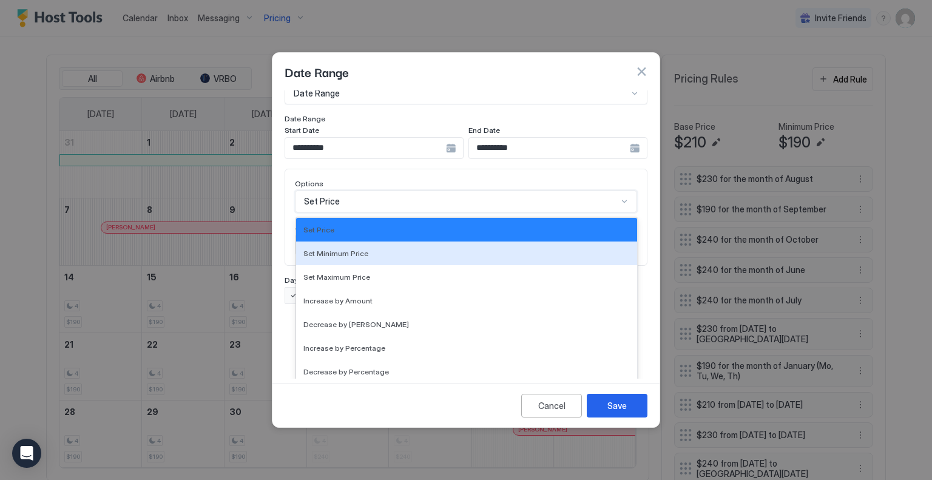
click at [385, 212] on div "17 results available. Use Up and Down to choose options, press Enter to select …" at bounding box center [466, 202] width 342 height 22
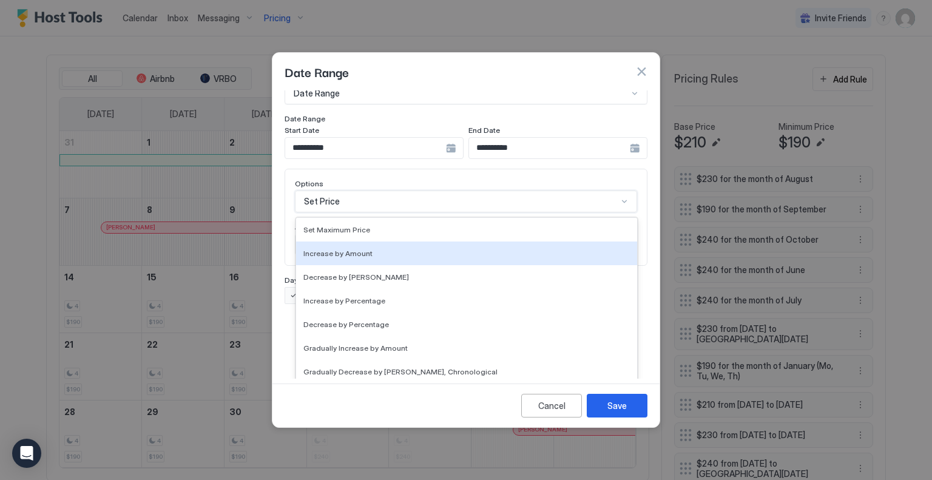
scroll to position [220, 0]
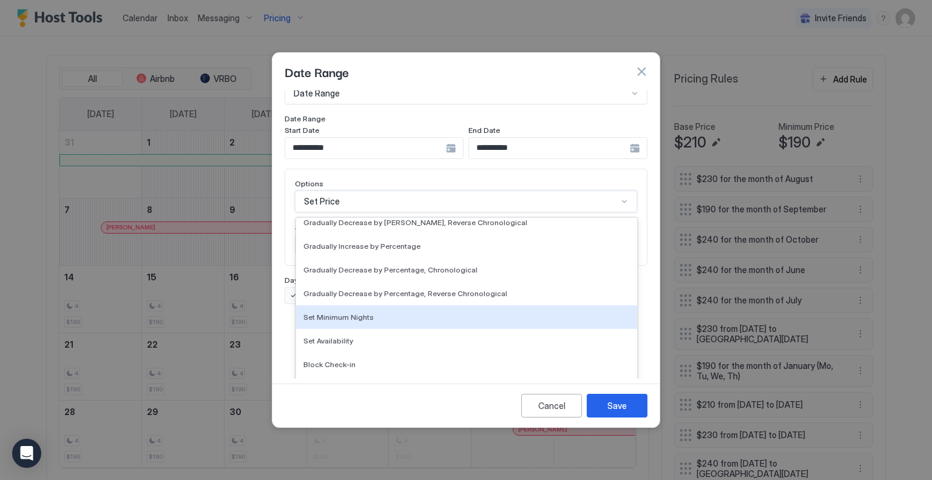
click at [353, 313] on span "Set Minimum Nights" at bounding box center [338, 317] width 70 height 9
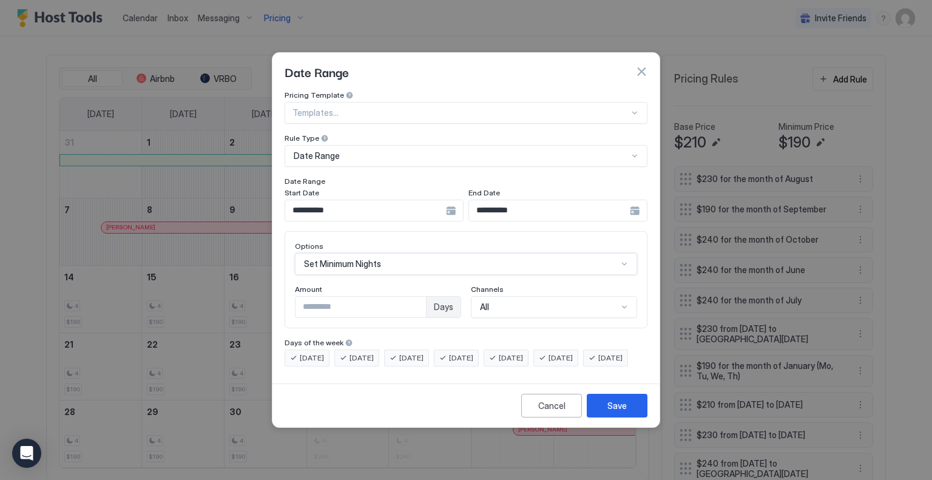
scroll to position [0, 0]
drag, startPoint x: 307, startPoint y: 294, endPoint x: 276, endPoint y: 289, distance: 31.3
click at [277, 289] on div "**********" at bounding box center [466, 234] width 387 height 288
type input "*"
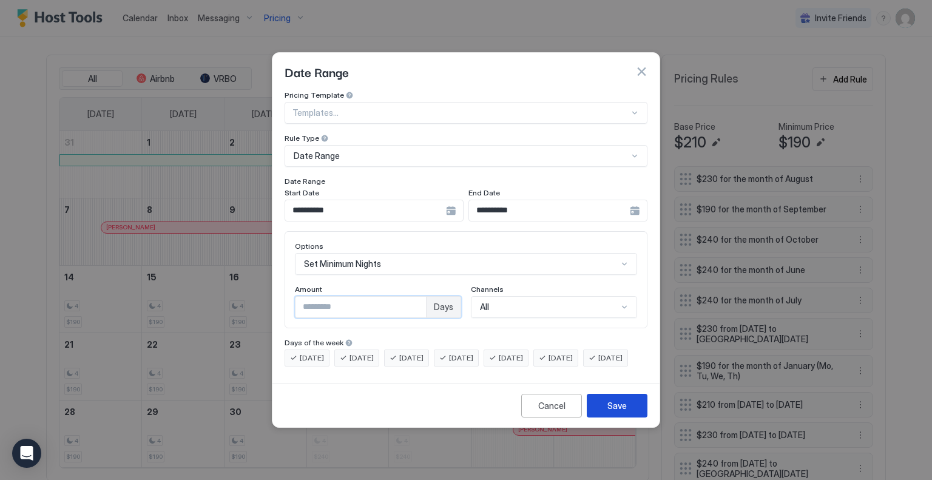
click at [620, 412] on div "Save" at bounding box center [617, 405] width 19 height 13
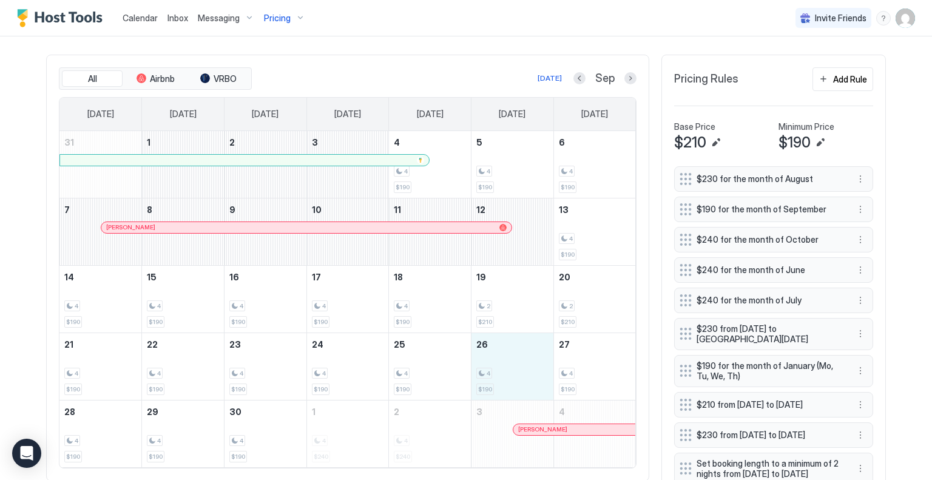
click at [507, 347] on div "4 $190" at bounding box center [512, 366] width 72 height 57
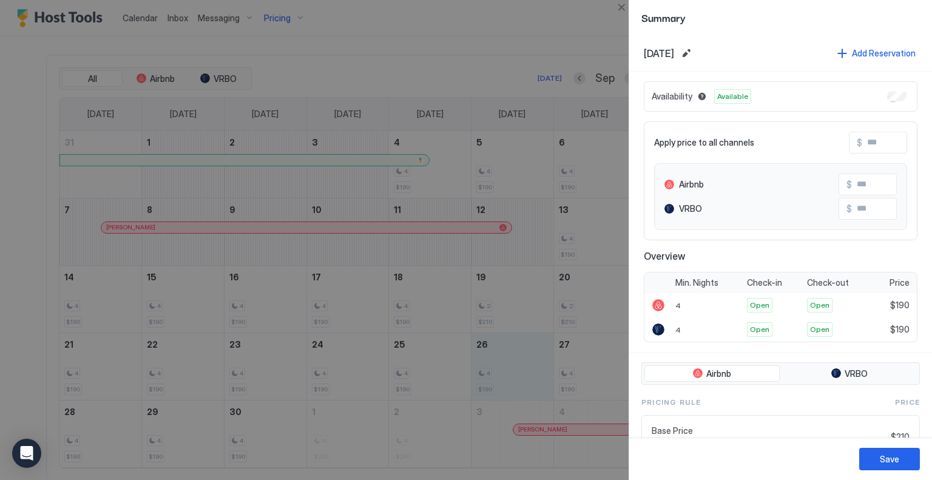
click at [593, 36] on div at bounding box center [466, 240] width 932 height 480
click at [620, 4] on button "Close" at bounding box center [621, 7] width 15 height 15
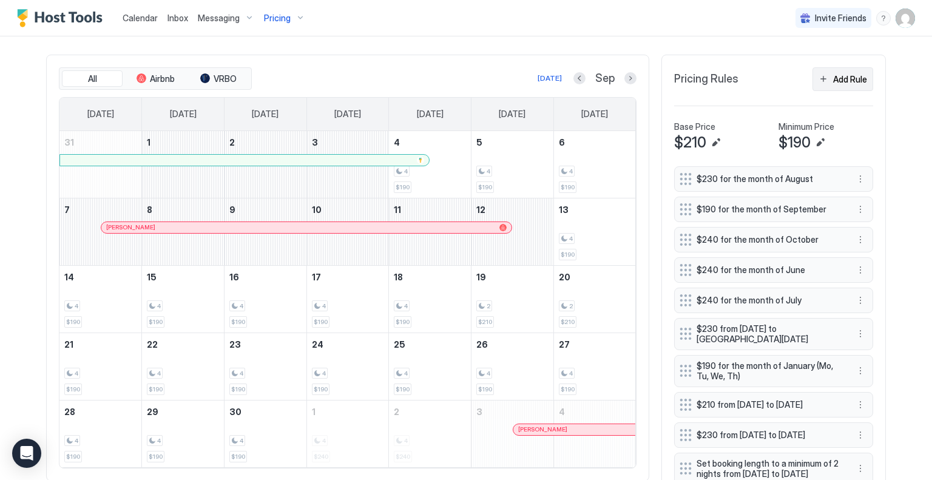
click at [847, 73] on div "Add Rule" at bounding box center [850, 79] width 34 height 13
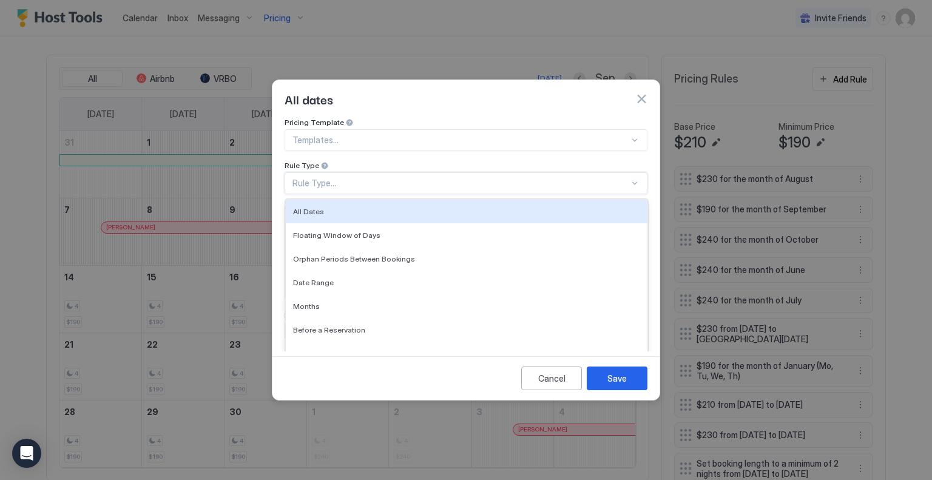
click at [385, 178] on div "Rule Type..." at bounding box center [461, 183] width 337 height 11
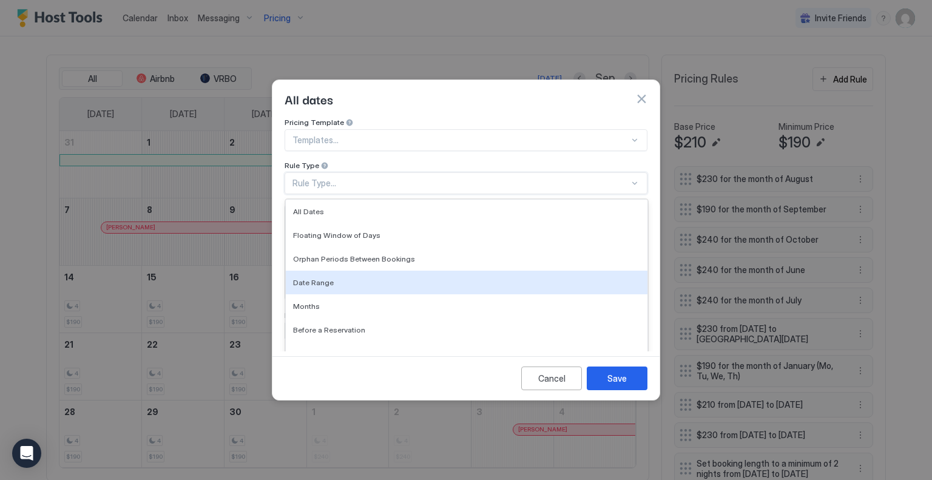
click at [328, 271] on div "Date Range" at bounding box center [467, 283] width 362 height 24
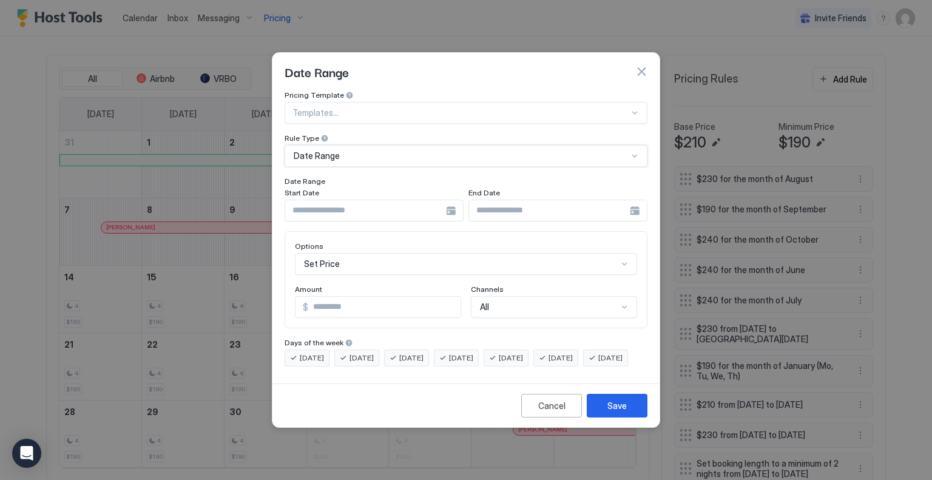
click at [370, 200] on input "Input Field" at bounding box center [365, 210] width 161 height 21
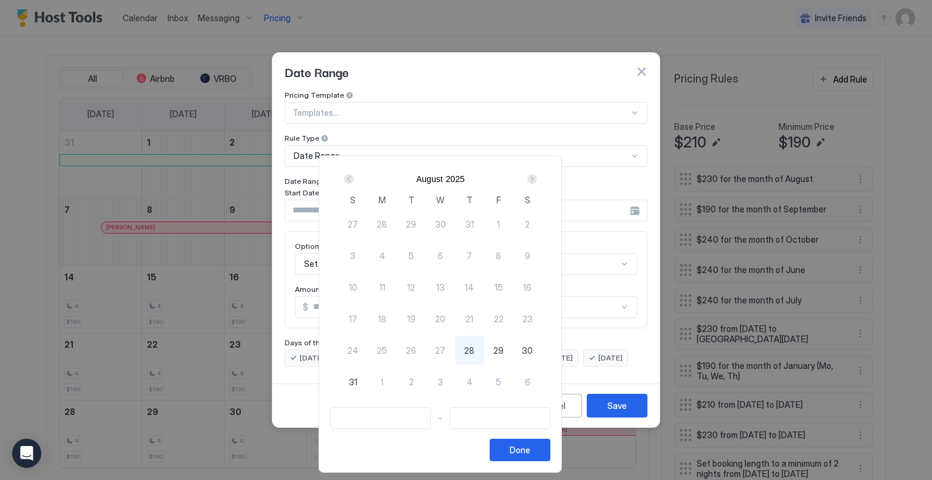
click at [537, 177] on div "Next" at bounding box center [532, 179] width 10 height 10
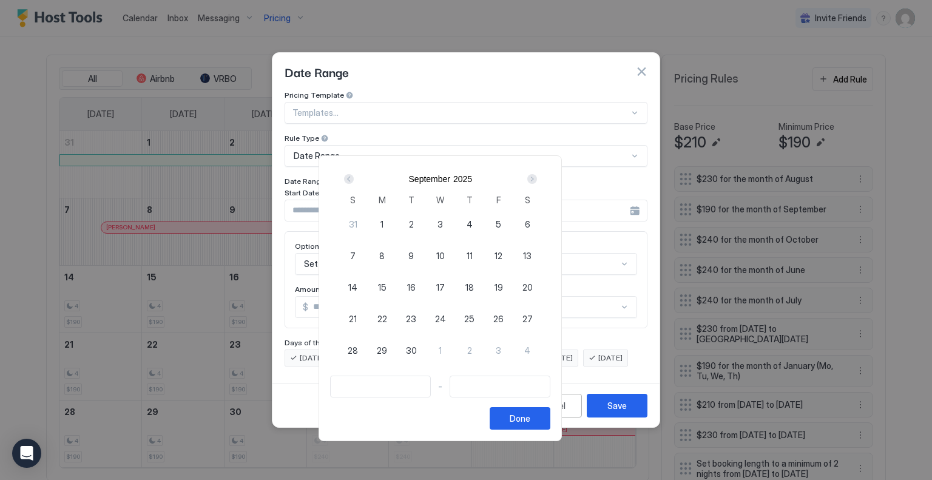
drag, startPoint x: 525, startPoint y: 315, endPoint x: 519, endPoint y: 316, distance: 6.2
click at [504, 316] on span "26" at bounding box center [498, 319] width 10 height 13
type input "**********"
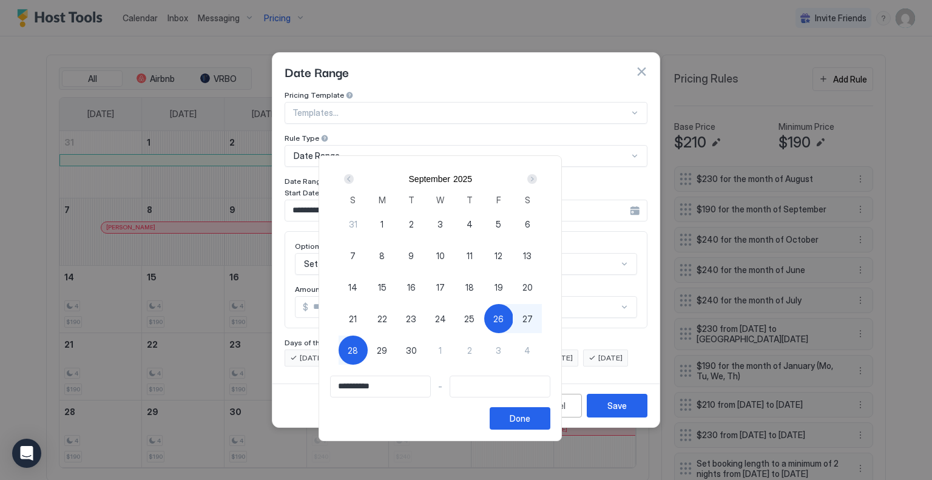
click at [358, 347] on span "28" at bounding box center [353, 350] width 10 height 13
type input "**********"
click at [530, 412] on div "Done" at bounding box center [520, 418] width 21 height 13
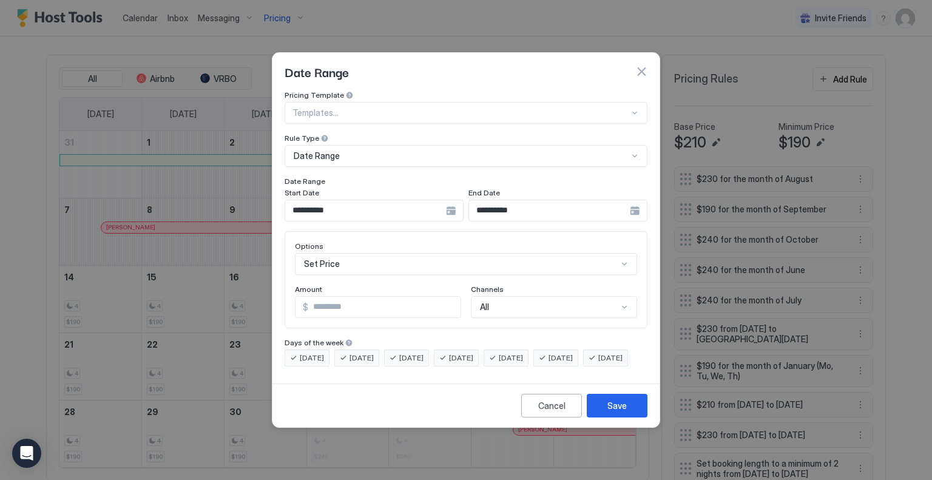
click at [346, 253] on div "Set Price" at bounding box center [466, 264] width 342 height 22
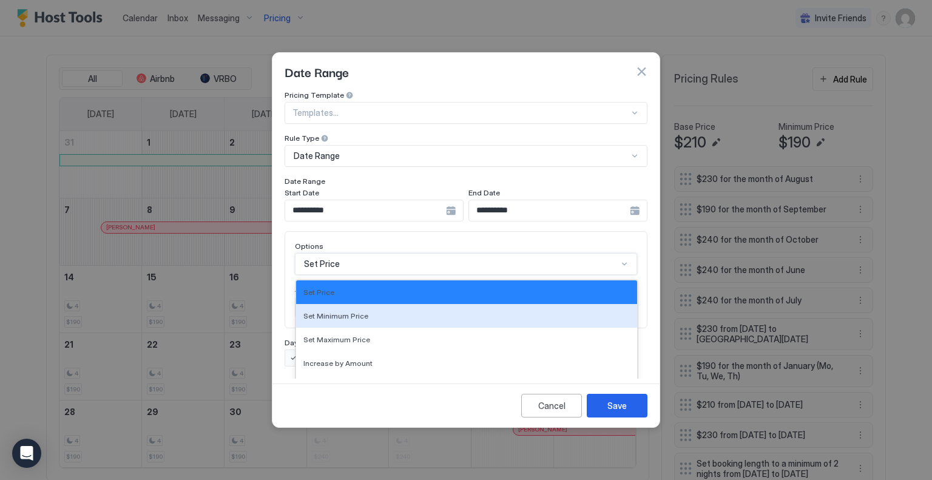
scroll to position [63, 0]
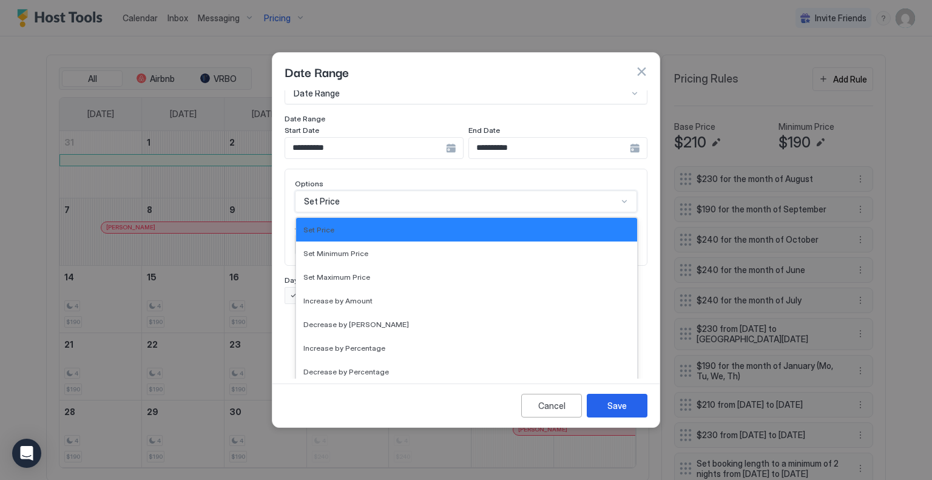
click at [364, 225] on div "Set Price" at bounding box center [466, 229] width 327 height 9
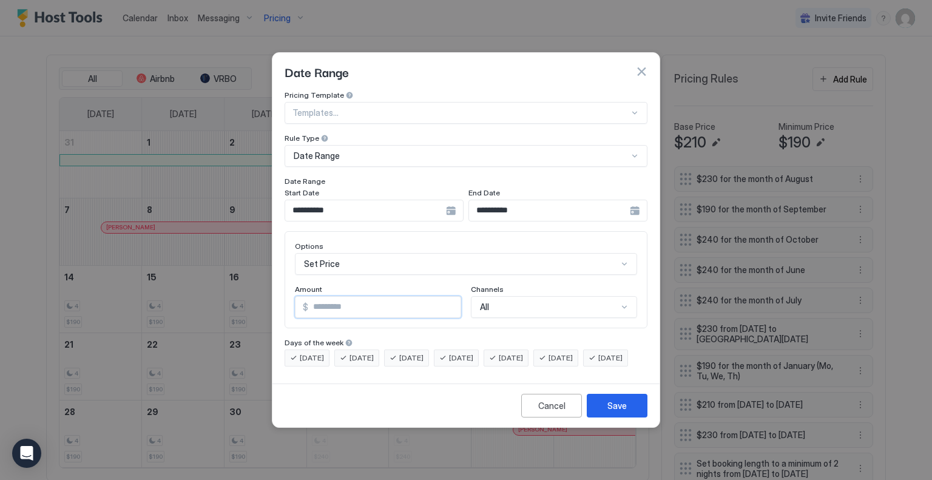
drag, startPoint x: 323, startPoint y: 293, endPoint x: 289, endPoint y: 291, distance: 34.0
click at [289, 291] on div "Options Set Price Amount $ * Channels All" at bounding box center [466, 279] width 363 height 97
type input "***"
click at [622, 411] on div "Save" at bounding box center [617, 405] width 19 height 13
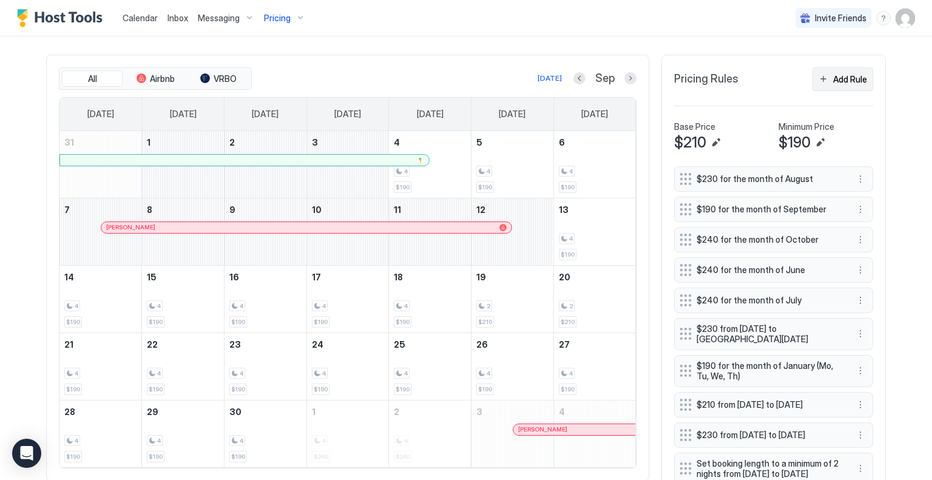
click at [851, 73] on div "Add Rule" at bounding box center [850, 79] width 34 height 13
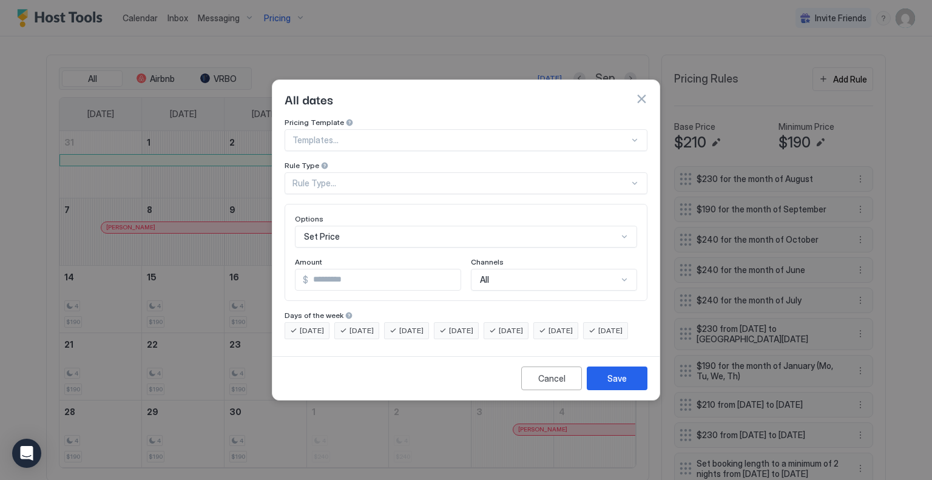
click at [388, 178] on div "Rule Type..." at bounding box center [461, 183] width 337 height 11
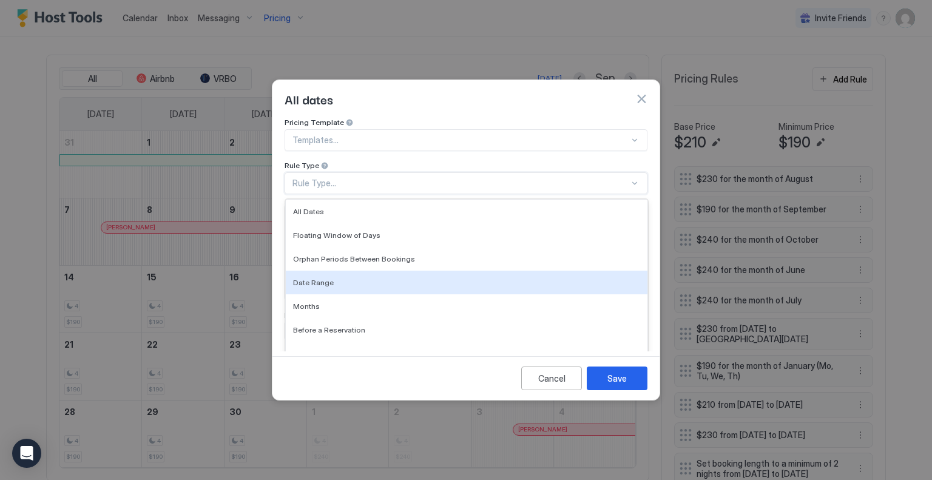
click at [316, 278] on span "Date Range" at bounding box center [313, 282] width 41 height 9
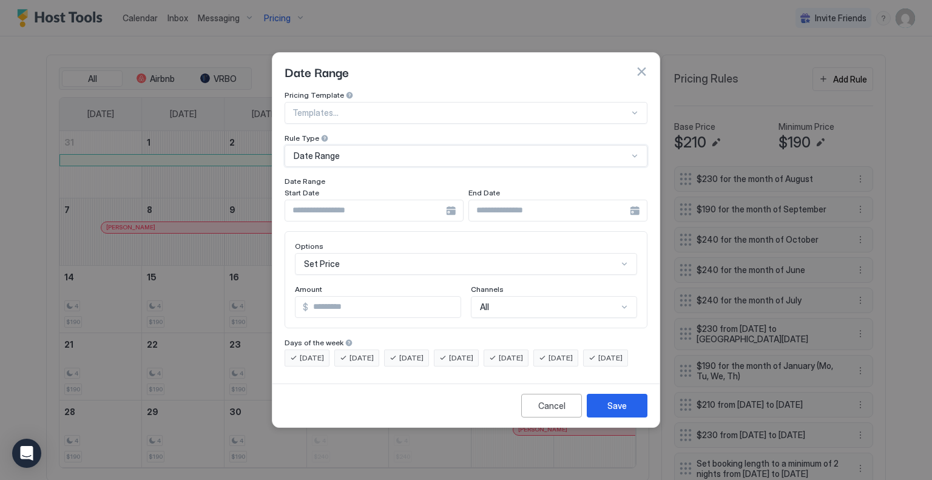
click at [450, 200] on div at bounding box center [374, 211] width 179 height 22
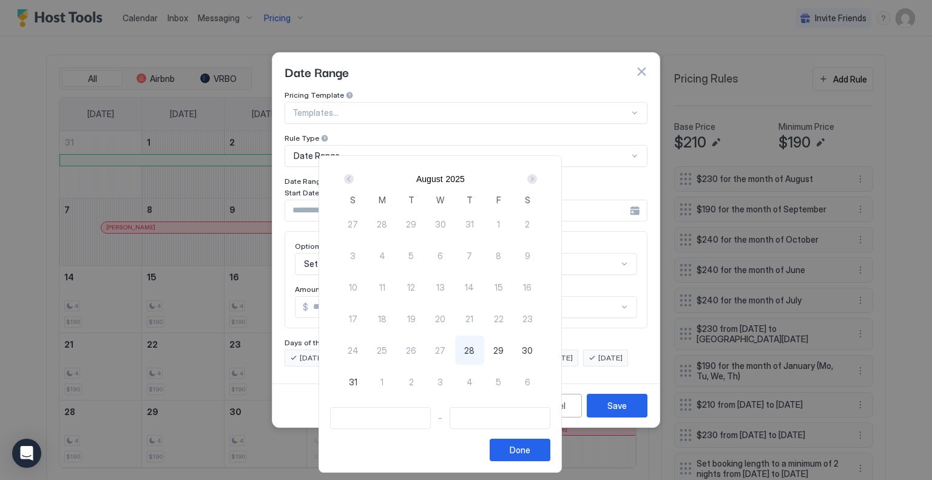
drag, startPoint x: 559, startPoint y: 177, endPoint x: 558, endPoint y: 183, distance: 6.1
click at [537, 183] on div "Next" at bounding box center [532, 179] width 10 height 10
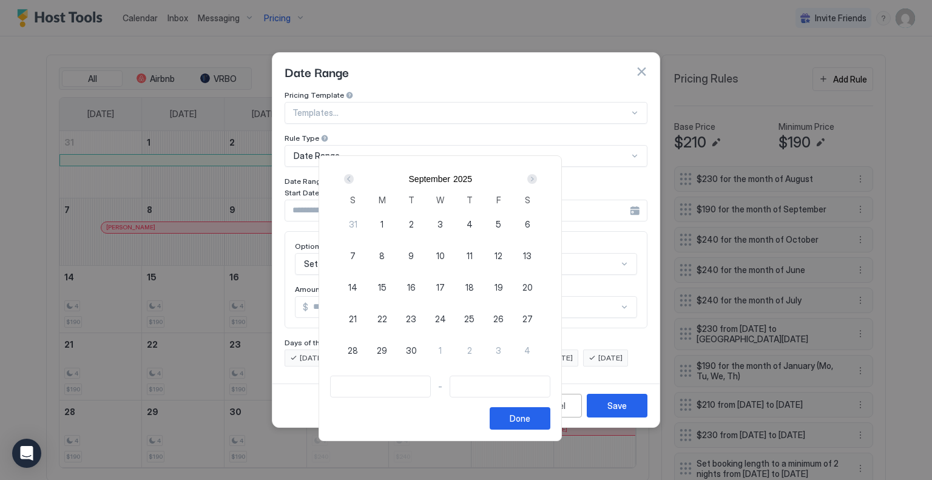
click at [533, 315] on span "27" at bounding box center [528, 319] width 10 height 13
type input "**********"
click at [504, 314] on span "26" at bounding box center [498, 319] width 10 height 13
type input "**********"
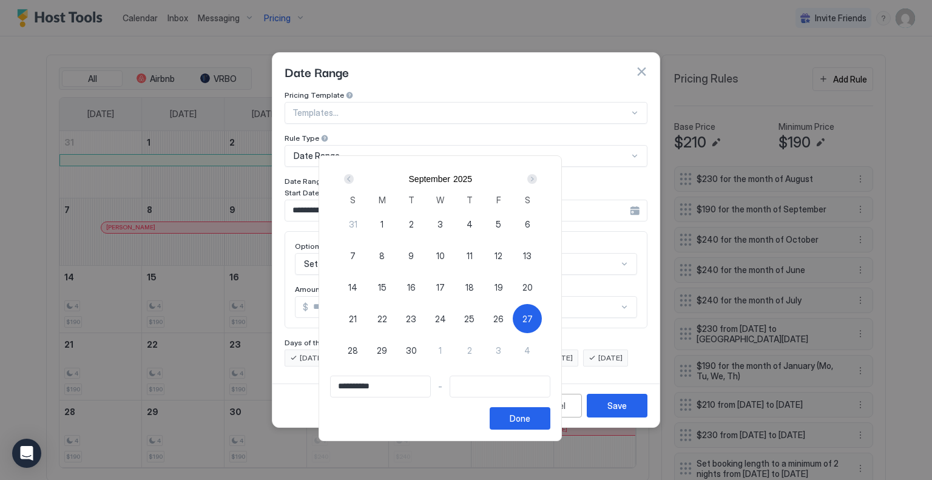
type input "**********"
click at [533, 314] on span "27" at bounding box center [528, 319] width 10 height 13
type input "**********"
click at [530, 418] on div "Done" at bounding box center [520, 418] width 21 height 13
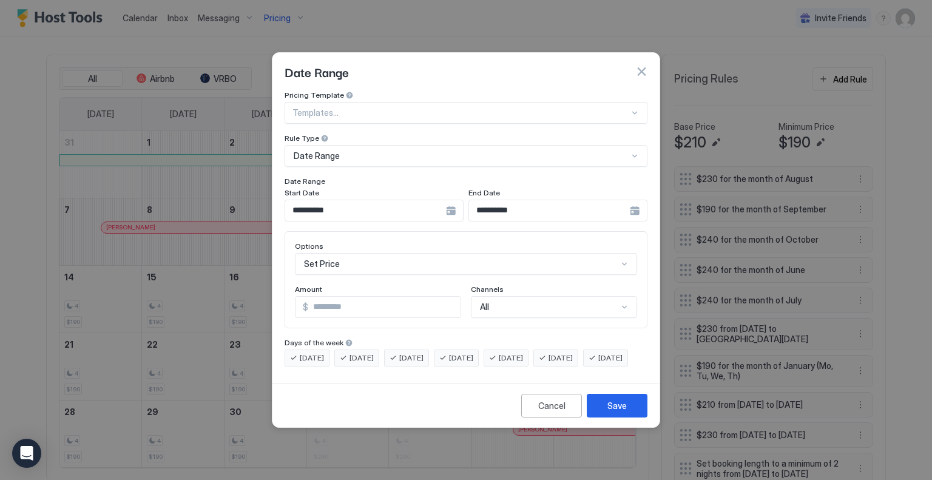
click at [429, 253] on div "Set Price" at bounding box center [466, 264] width 342 height 22
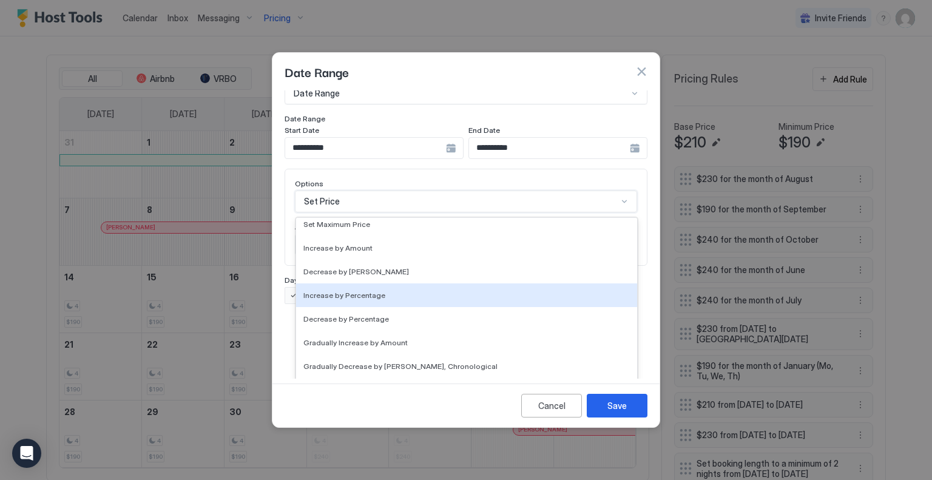
scroll to position [220, 0]
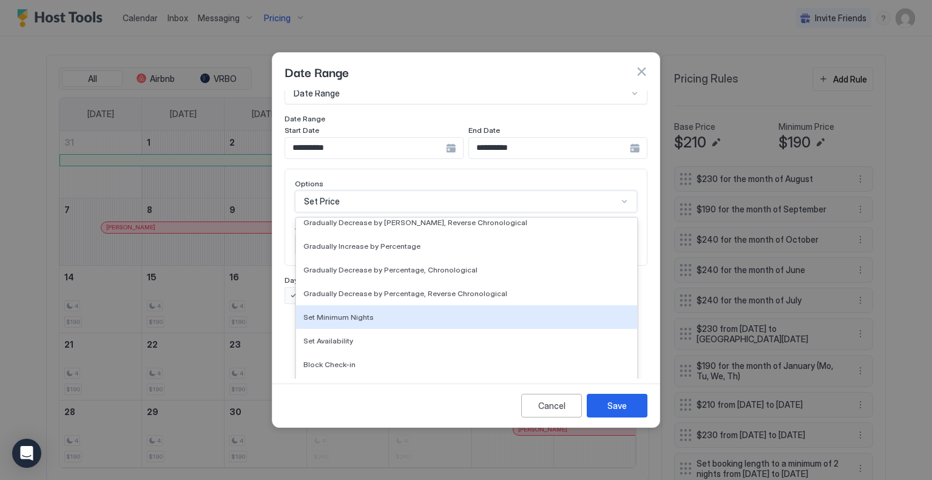
click at [361, 313] on span "Set Minimum Nights" at bounding box center [338, 317] width 70 height 9
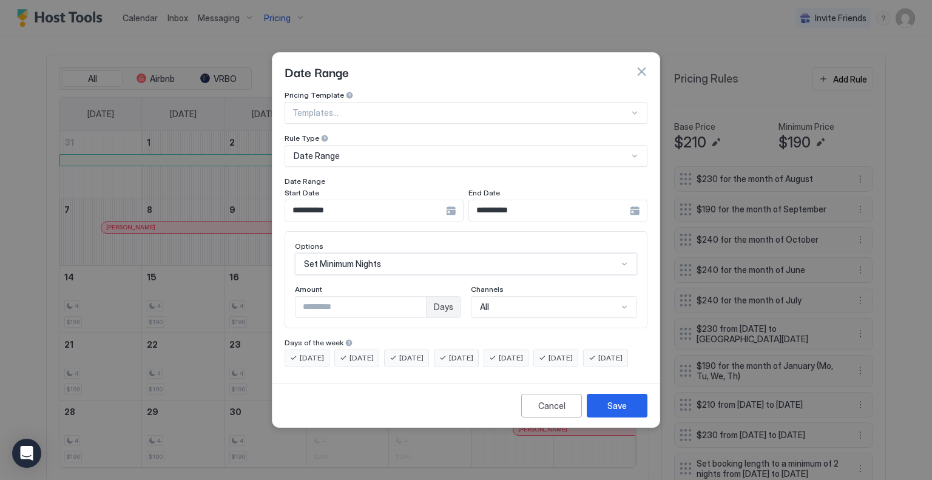
scroll to position [0, 0]
click at [413, 297] on input "*" at bounding box center [361, 307] width 130 height 21
type input "*"
click at [413, 297] on input "*" at bounding box center [361, 307] width 130 height 21
click at [614, 408] on button "Save" at bounding box center [617, 406] width 61 height 24
